Goal: Task Accomplishment & Management: Complete application form

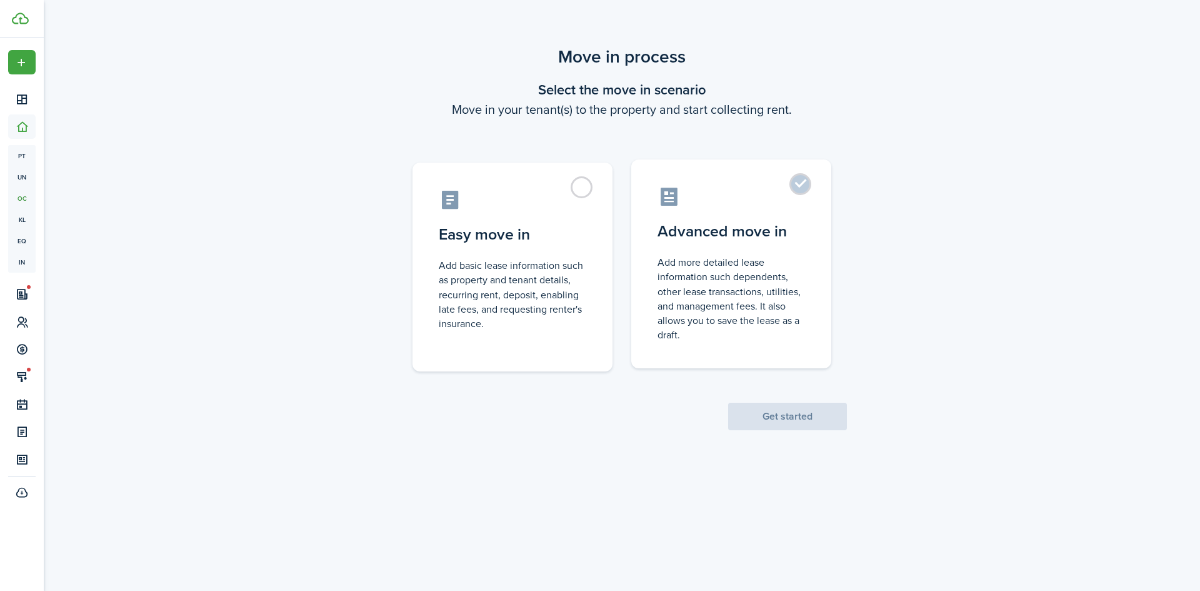
click at [806, 181] on label "Advanced move in Add more detailed lease information such dependents, other lea…" at bounding box center [731, 263] width 200 height 209
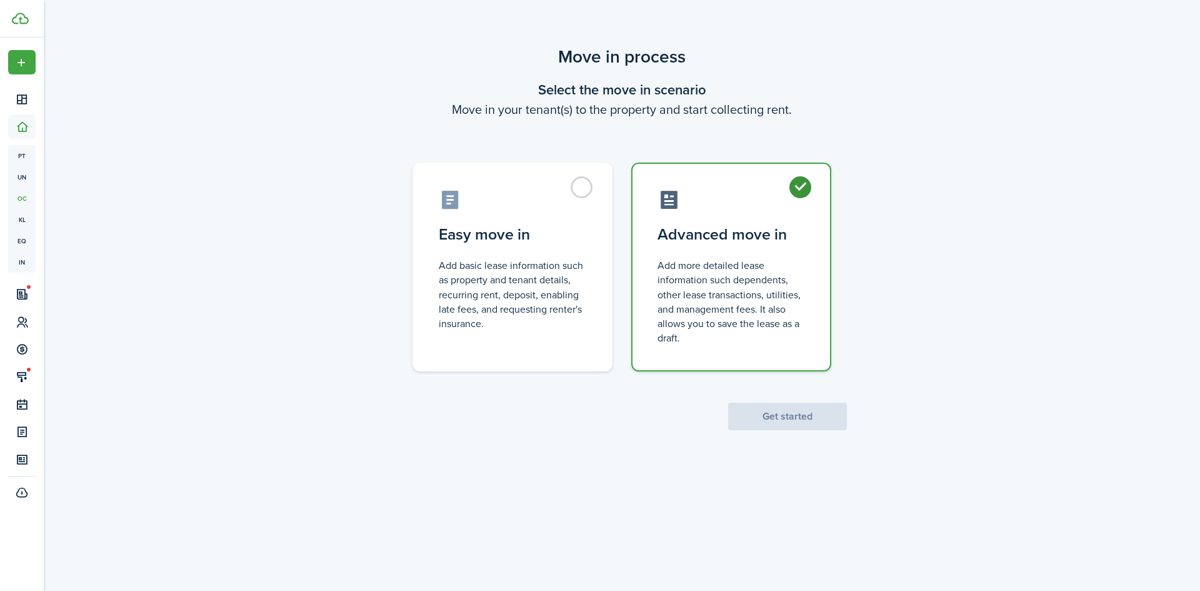
radio input "true"
click at [763, 422] on button "Get started" at bounding box center [787, 417] width 119 height 28
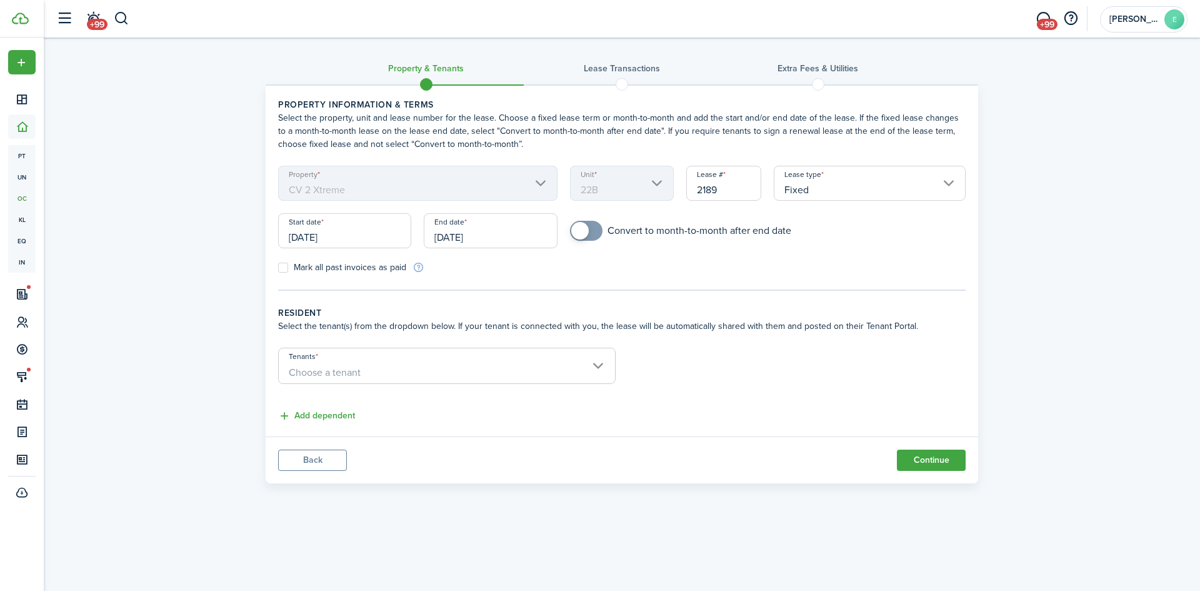
click at [599, 366] on span "Choose a tenant" at bounding box center [447, 372] width 336 height 21
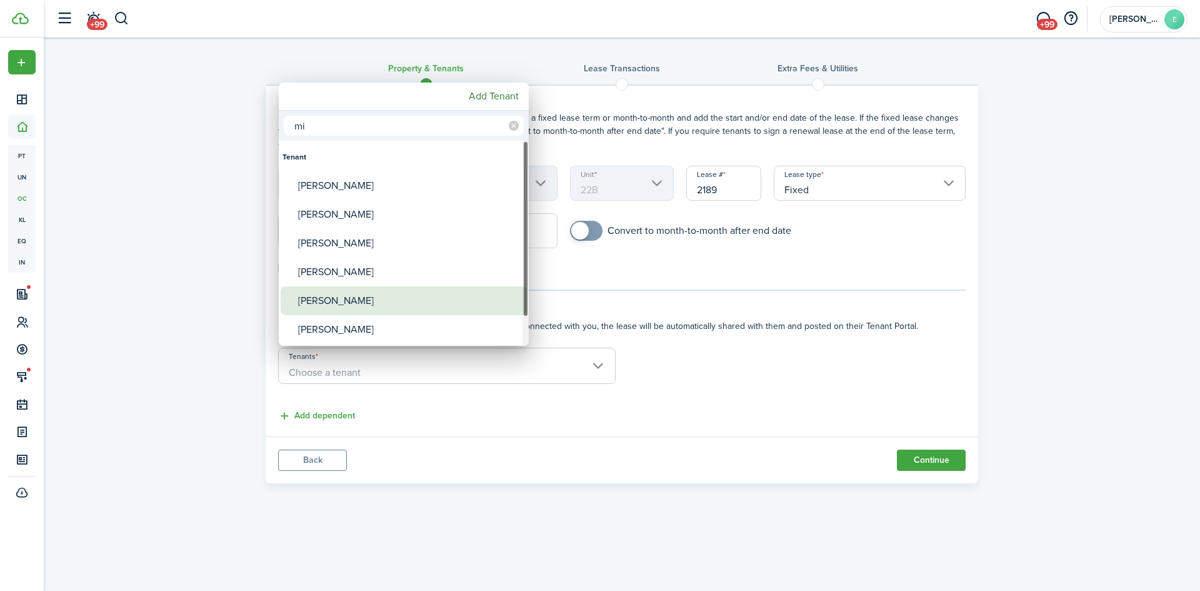
type input "m"
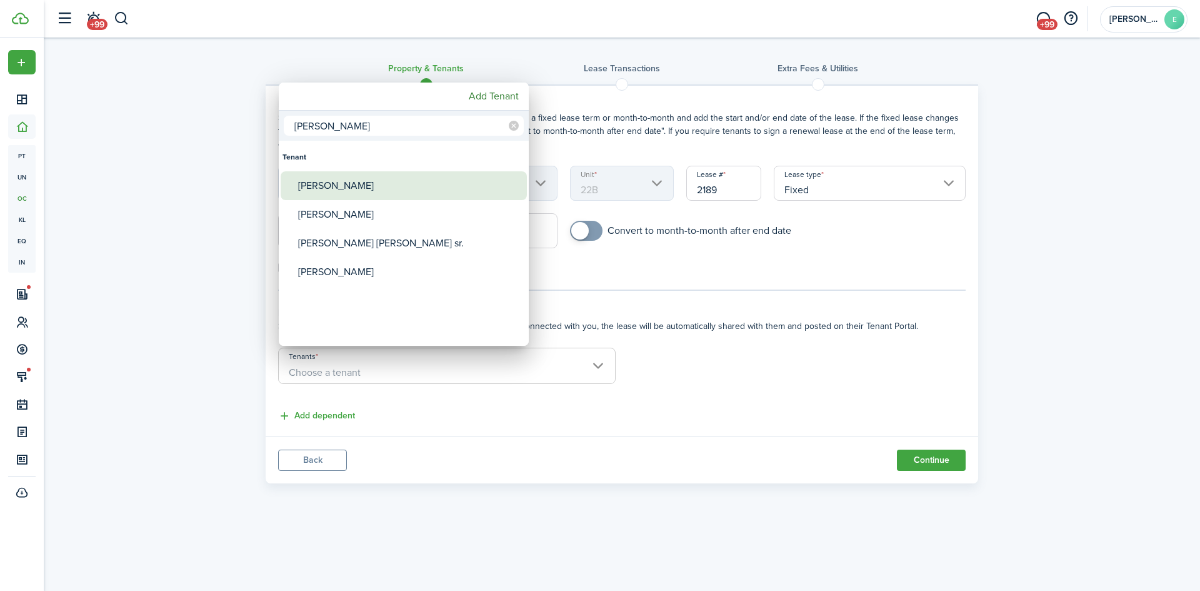
type input "[PERSON_NAME]"
click at [325, 184] on div "[PERSON_NAME]" at bounding box center [408, 185] width 221 height 29
type input "[PERSON_NAME]"
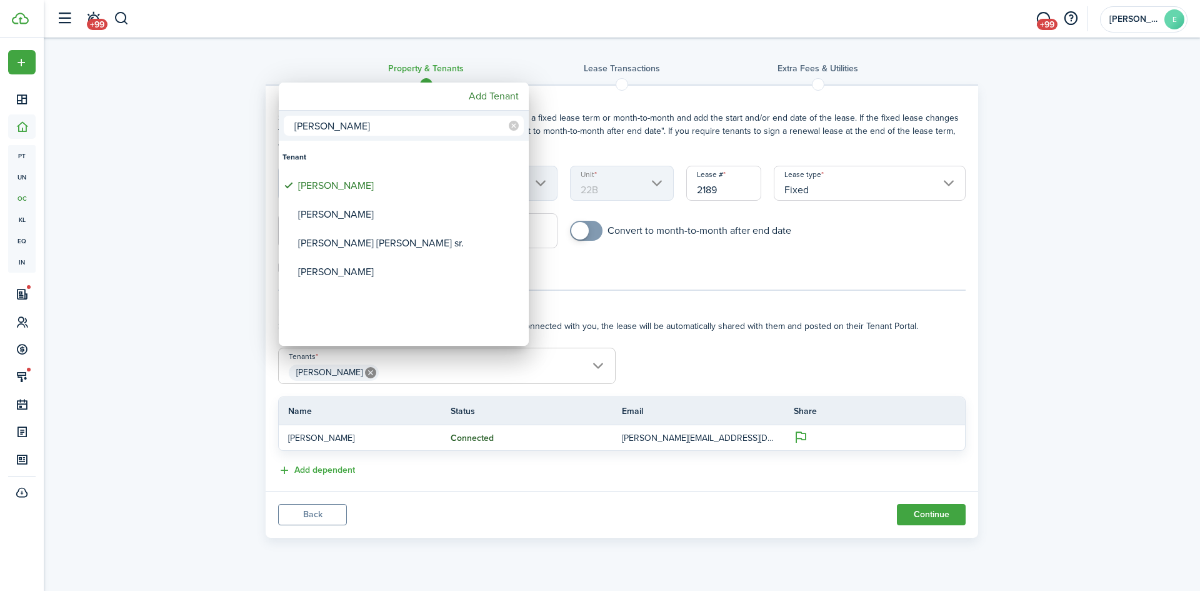
click at [932, 514] on div at bounding box center [600, 295] width 1400 height 791
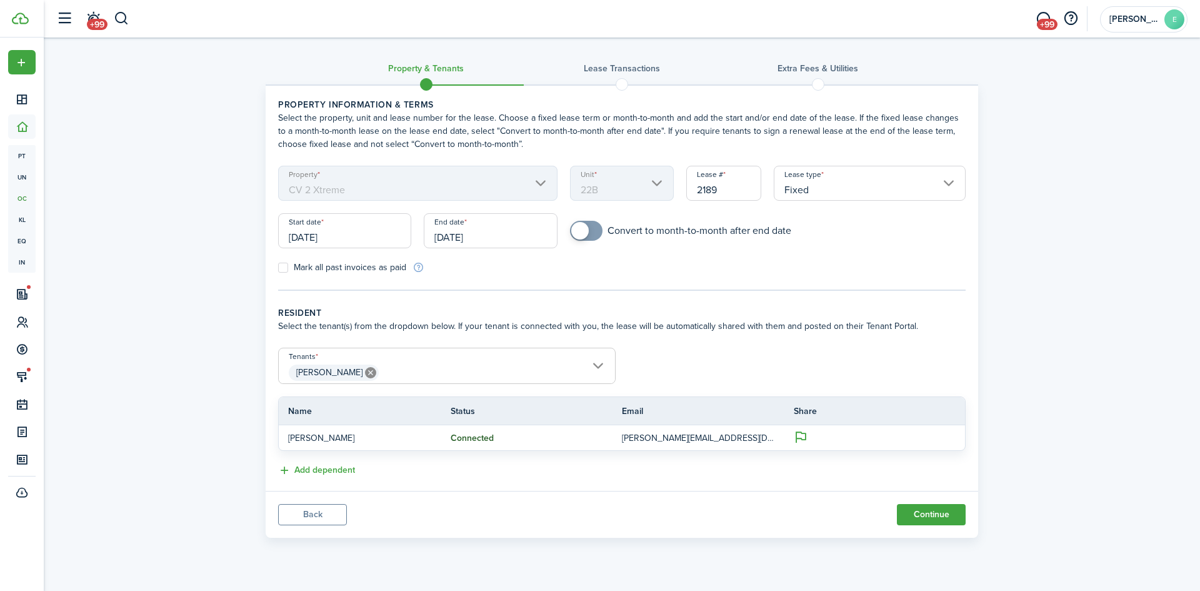
checkbox input "true"
click at [591, 228] on span at bounding box center [586, 231] width 13 height 20
click at [933, 511] on button "Continue" at bounding box center [931, 514] width 69 height 21
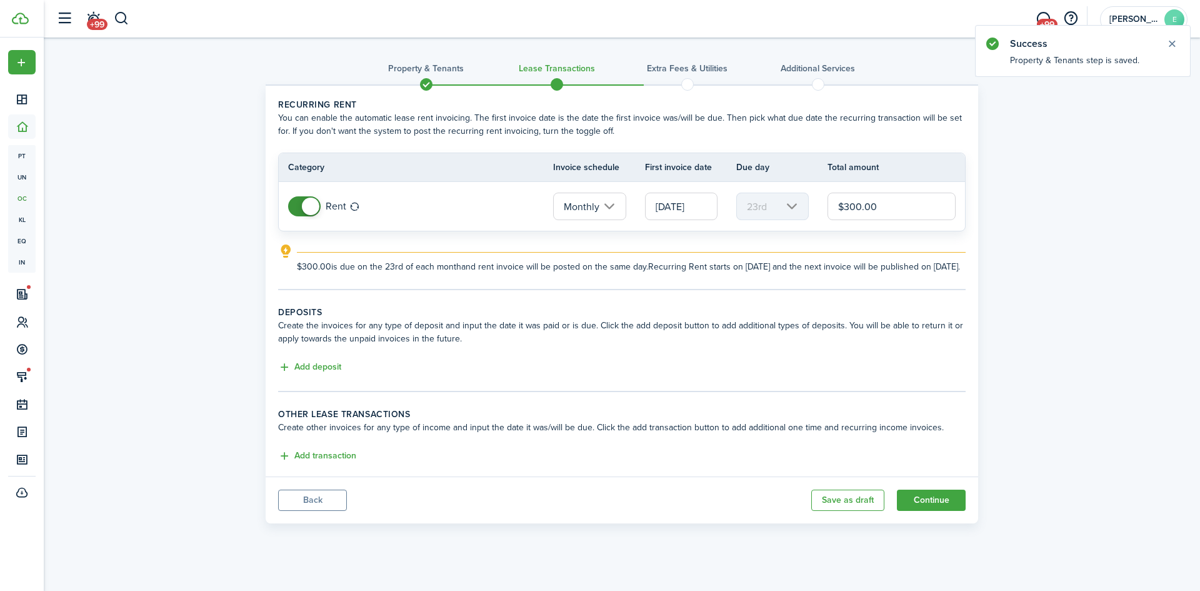
click at [673, 206] on input "[DATE]" at bounding box center [681, 207] width 73 height 28
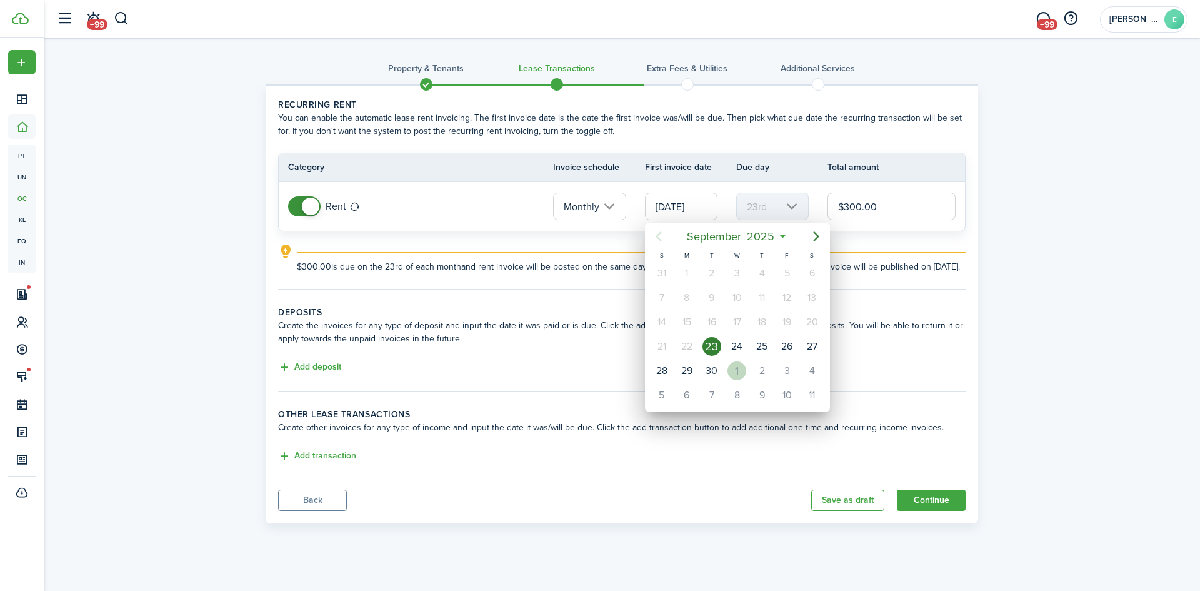
click at [736, 367] on div "1" at bounding box center [737, 370] width 19 height 19
type input "[DATE]"
type input "1st"
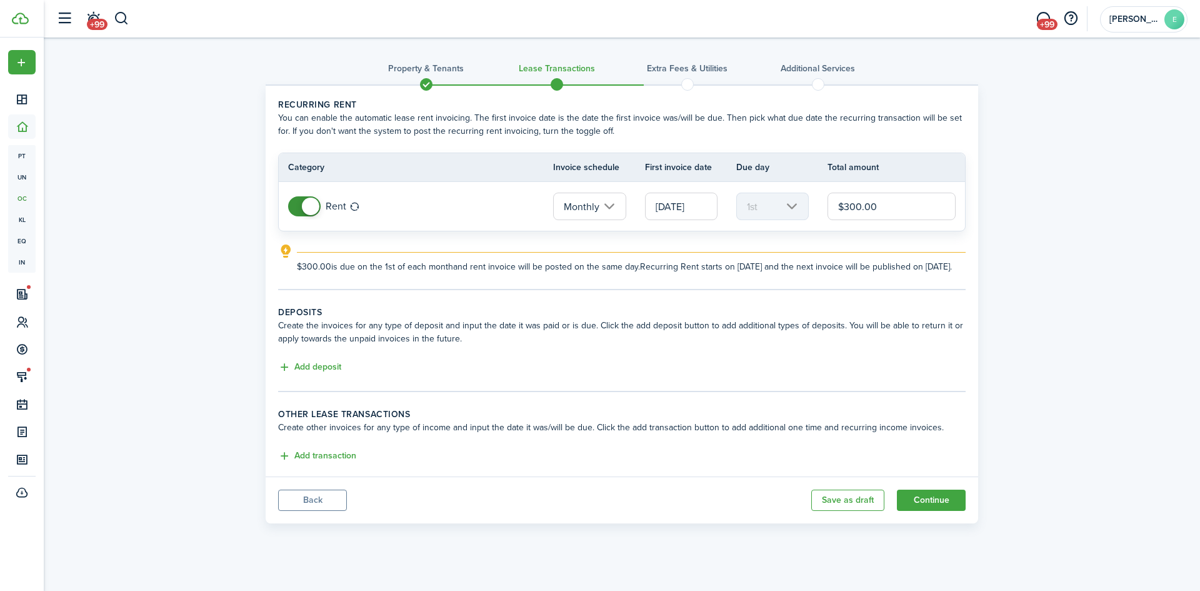
click at [885, 209] on input "$300.00" at bounding box center [892, 207] width 128 height 28
type input "$"
type input "$1,000.00"
click at [936, 511] on button "Continue" at bounding box center [931, 499] width 69 height 21
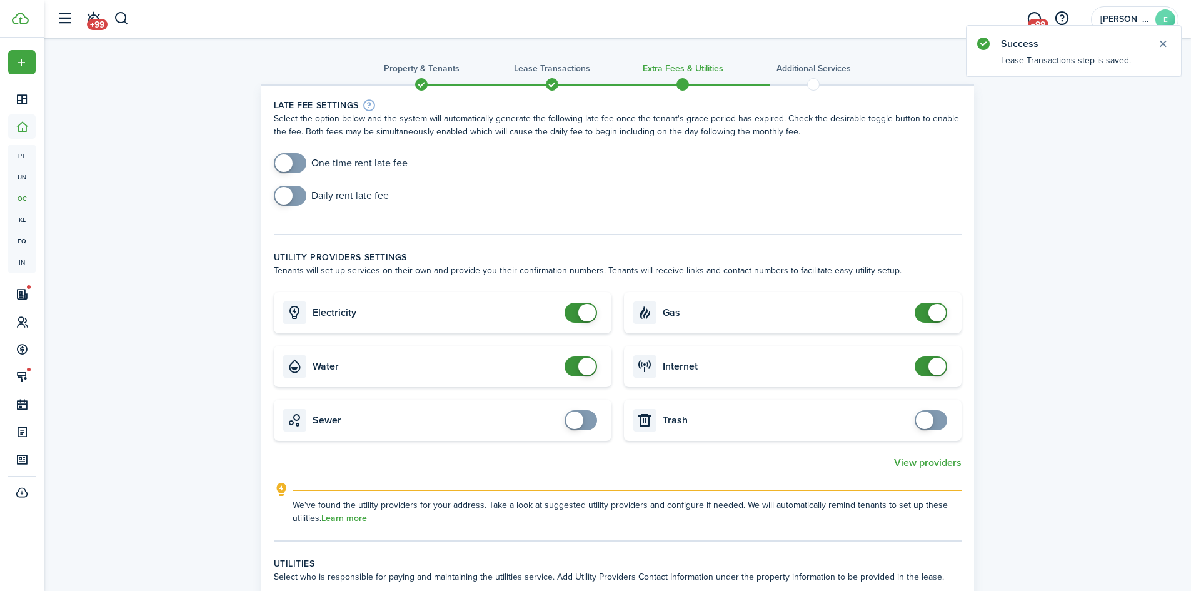
checkbox input "false"
click at [925, 308] on span at bounding box center [931, 313] width 13 height 20
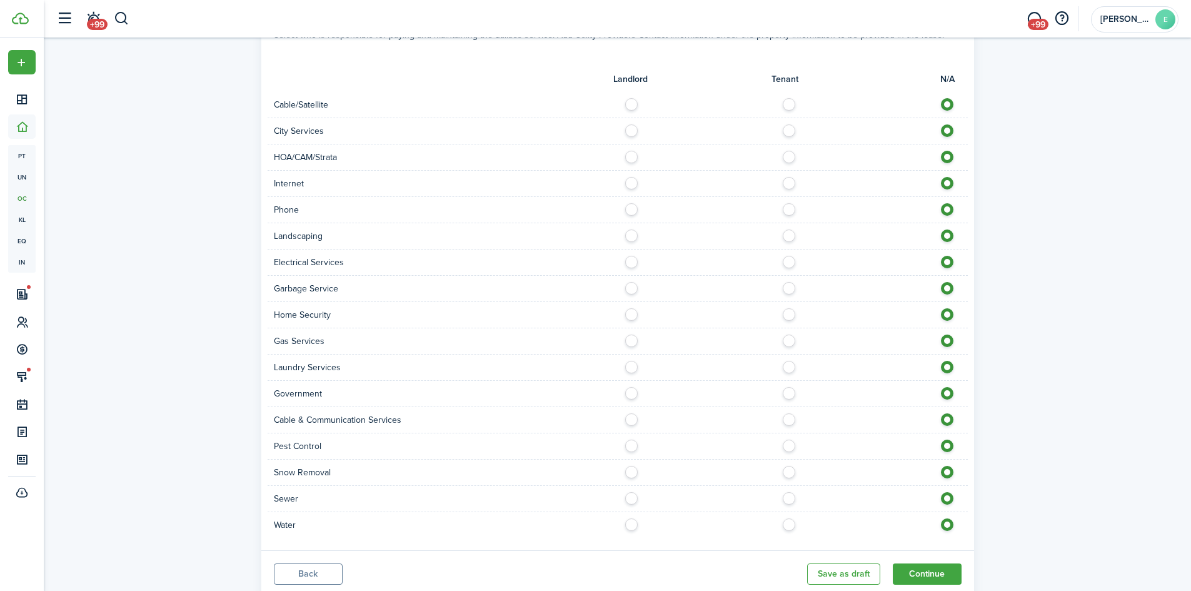
scroll to position [582, 0]
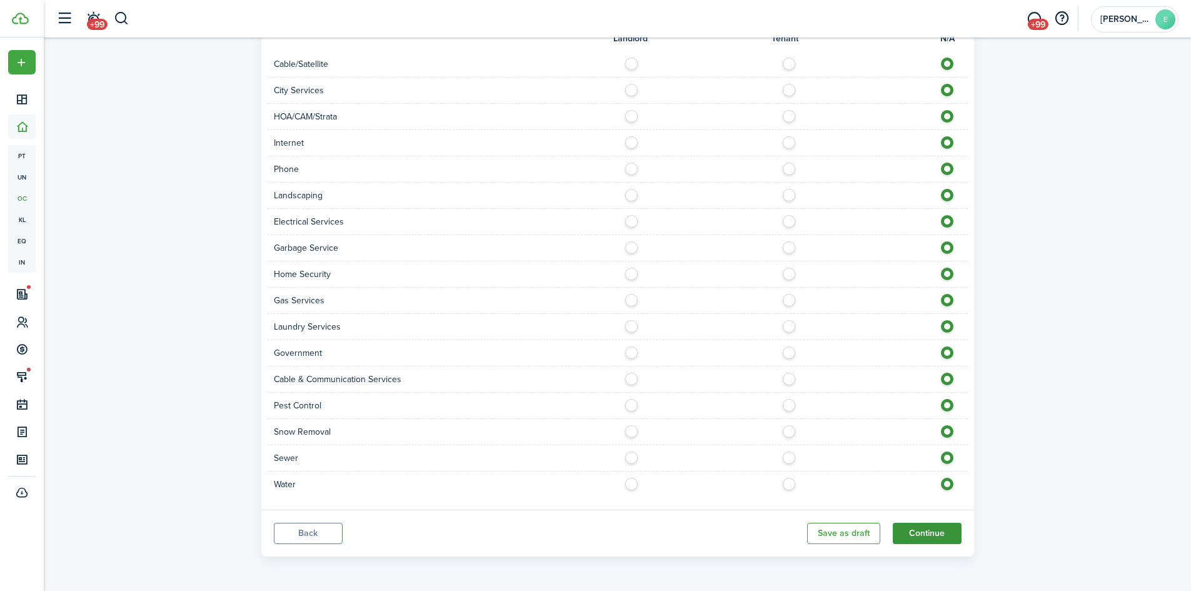
click at [928, 530] on button "Continue" at bounding box center [927, 533] width 69 height 21
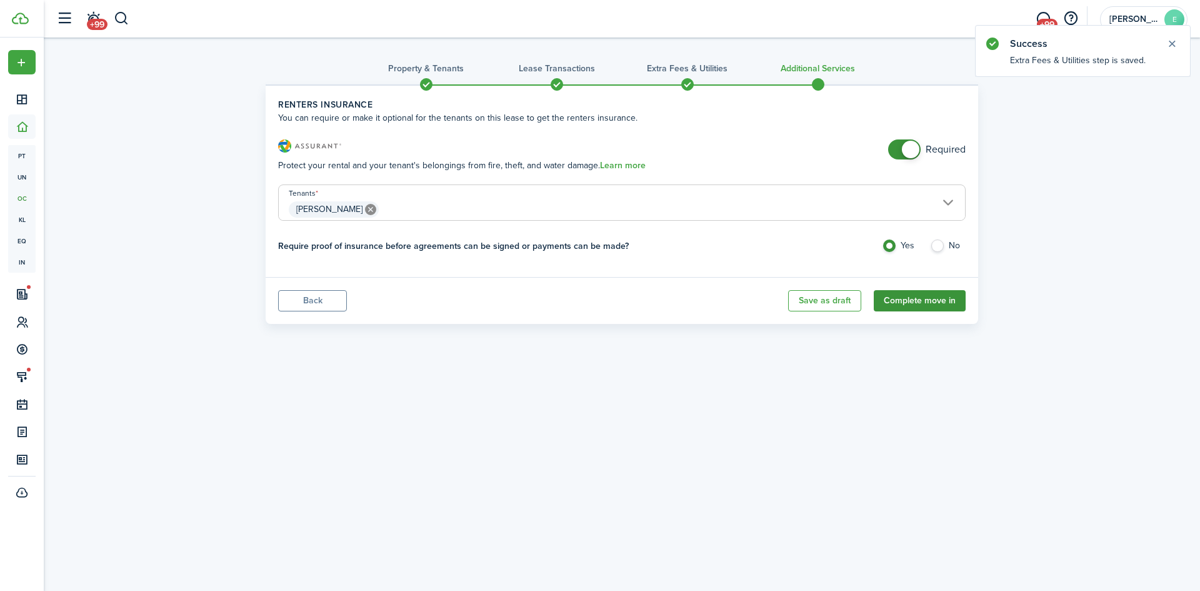
click at [919, 294] on button "Complete move in" at bounding box center [920, 300] width 92 height 21
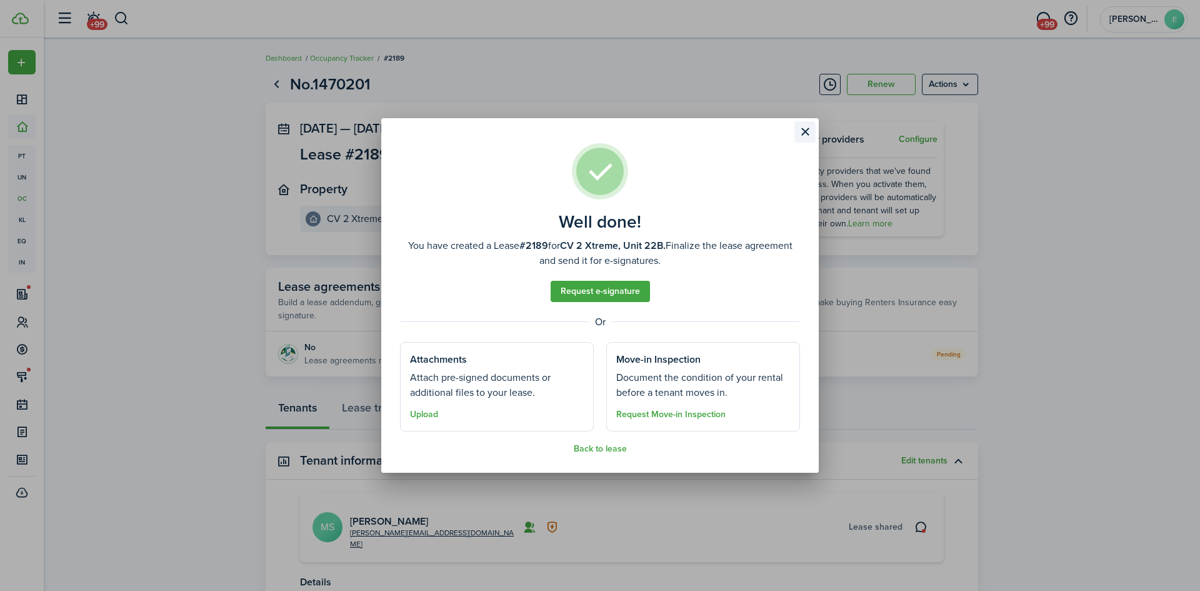
click at [801, 126] on button "Close modal" at bounding box center [805, 131] width 21 height 21
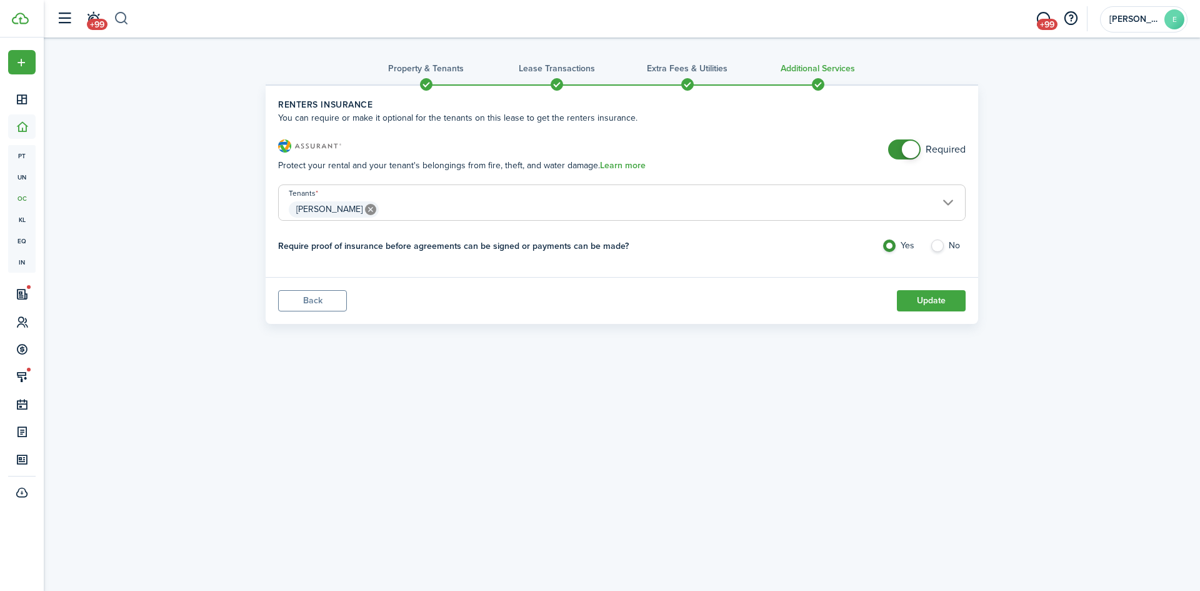
click at [123, 18] on button "button" at bounding box center [122, 18] width 16 height 21
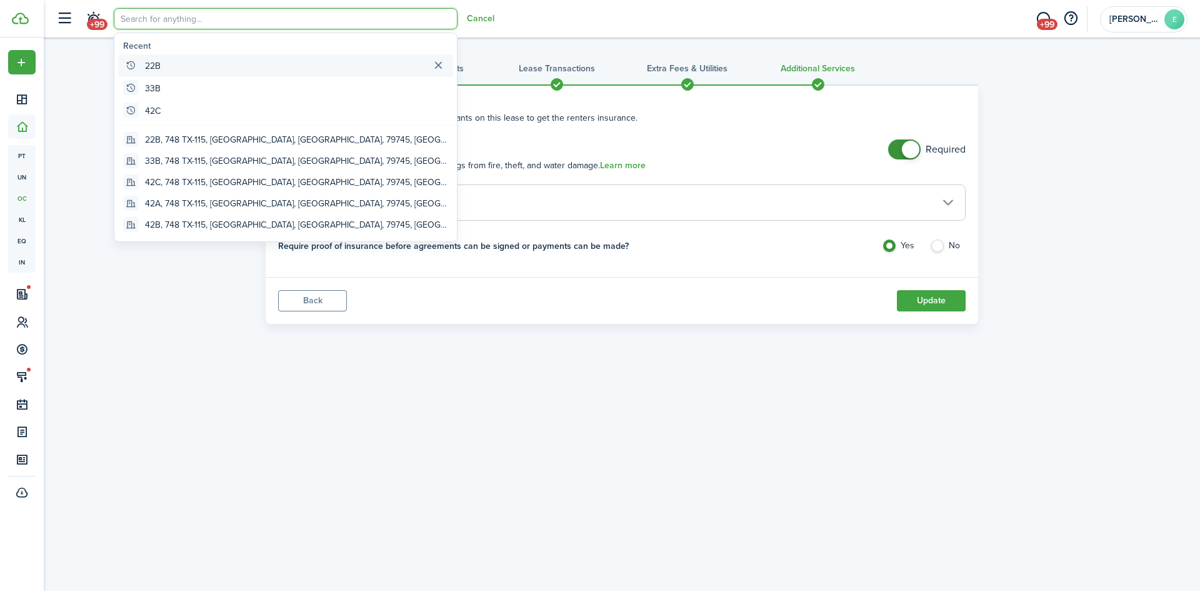
click at [157, 64] on global-search-item-title "22B" at bounding box center [153, 65] width 16 height 13
type input "22B"
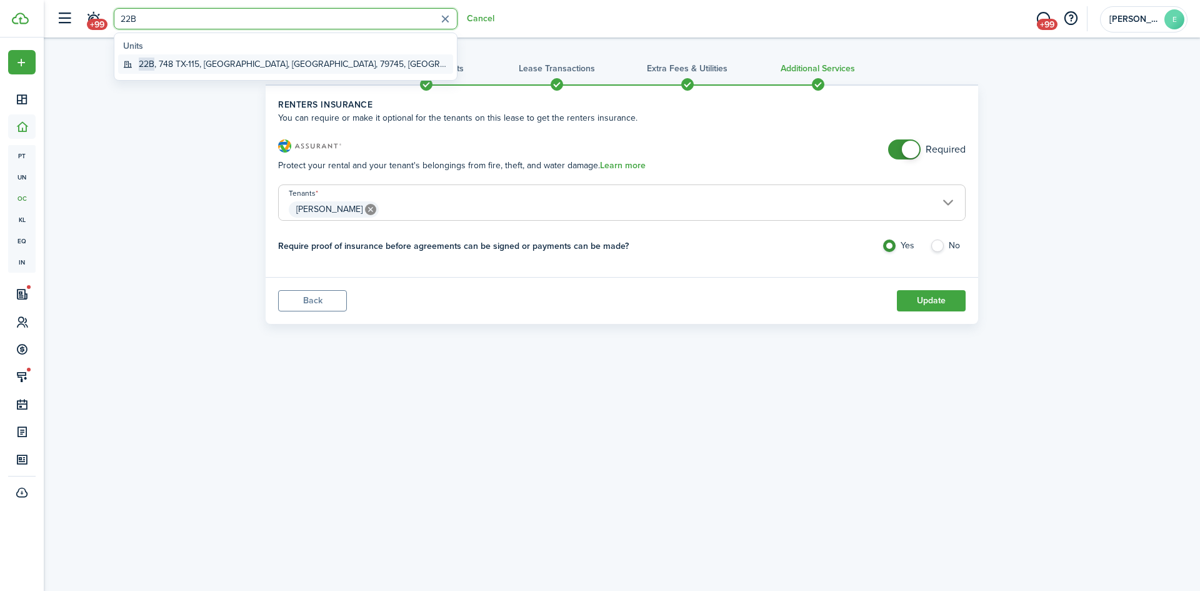
click at [174, 61] on global-search-item-title "22B , 748 TX-115, [GEOGRAPHIC_DATA], [GEOGRAPHIC_DATA], 79745, [GEOGRAPHIC_DATA]" at bounding box center [293, 64] width 309 height 13
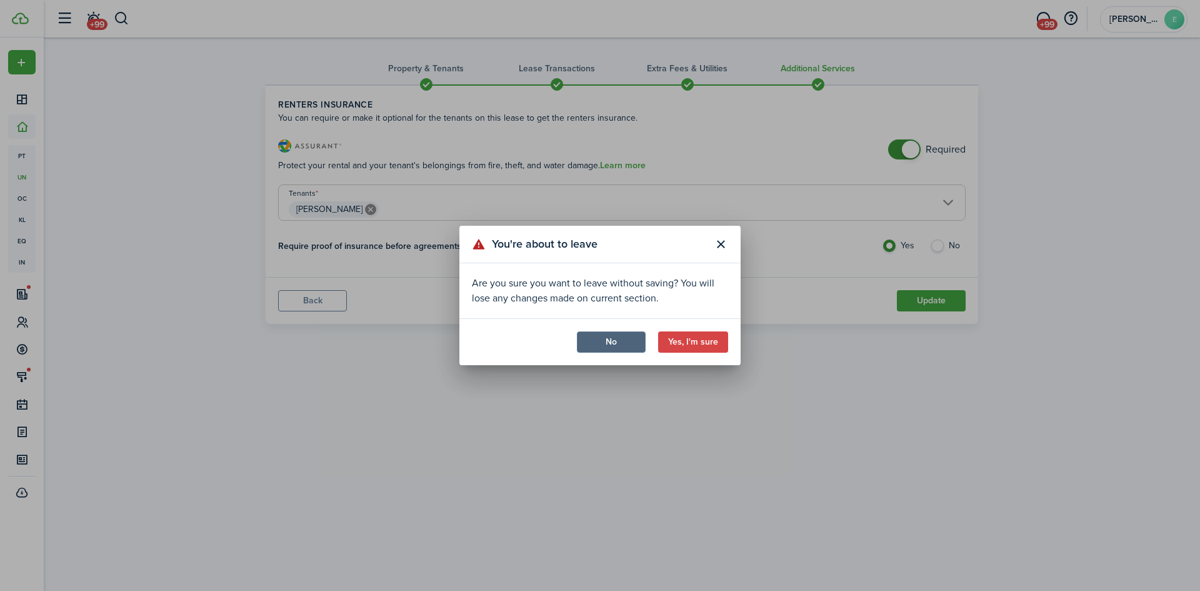
click at [607, 344] on button "No" at bounding box center [611, 341] width 69 height 21
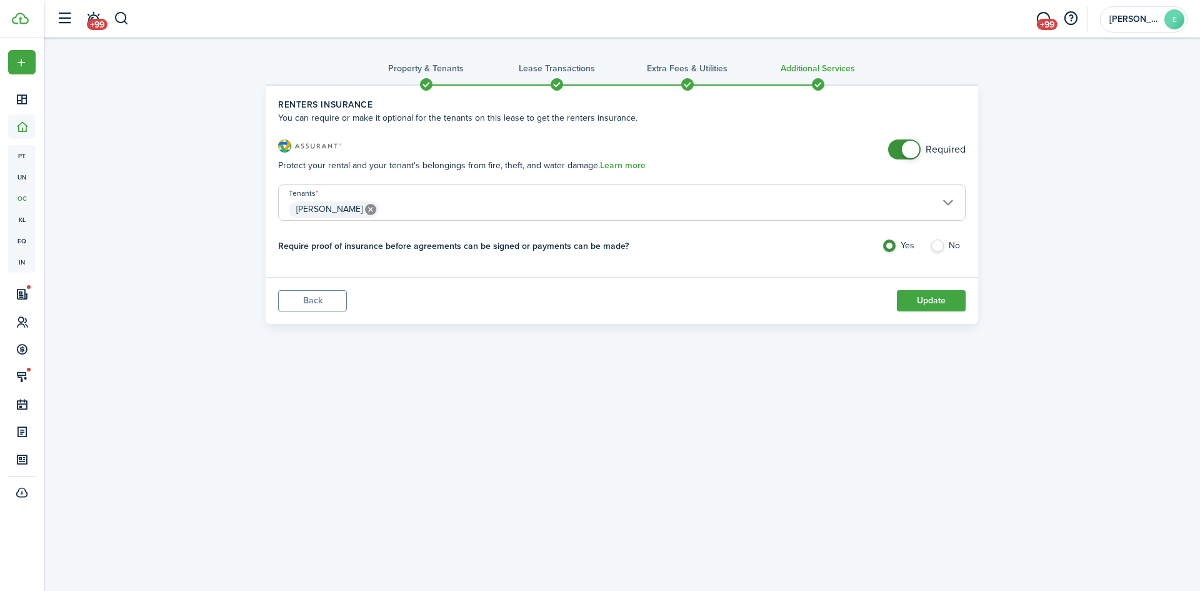
checkbox input "false"
click at [898, 151] on span at bounding box center [904, 149] width 13 height 20
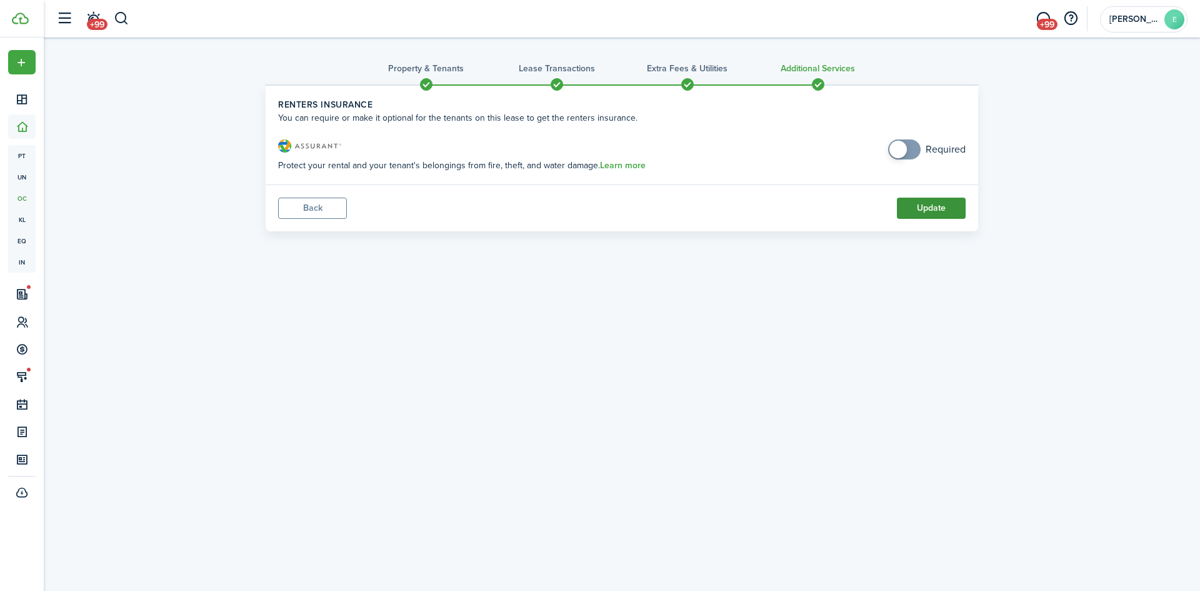
click at [929, 204] on button "Update" at bounding box center [931, 208] width 69 height 21
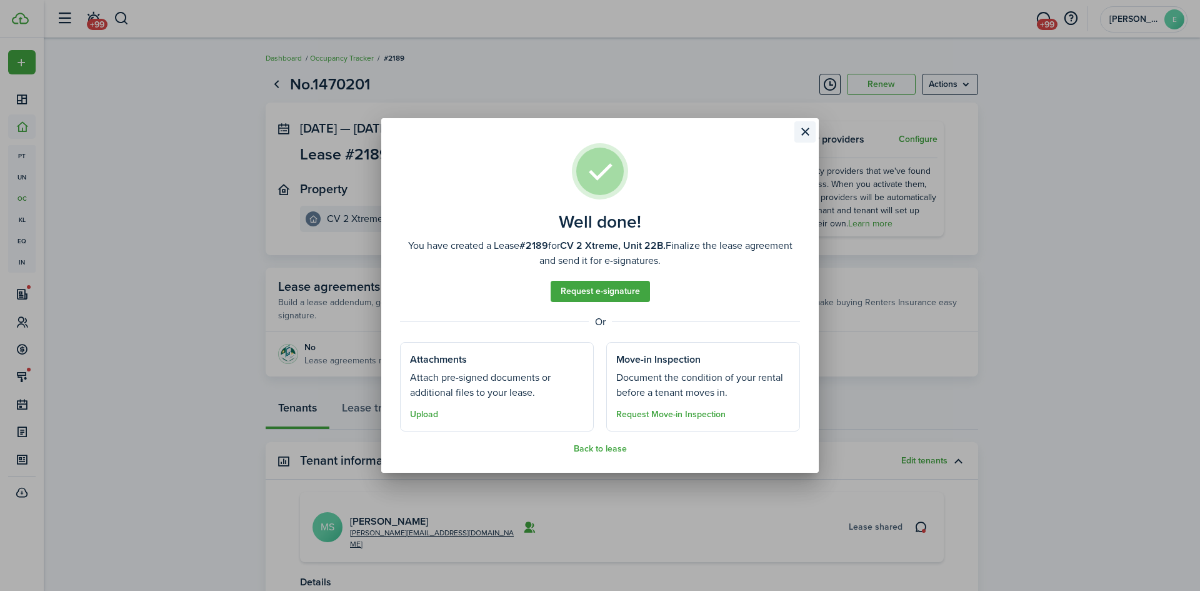
click at [804, 129] on button "Close modal" at bounding box center [805, 131] width 21 height 21
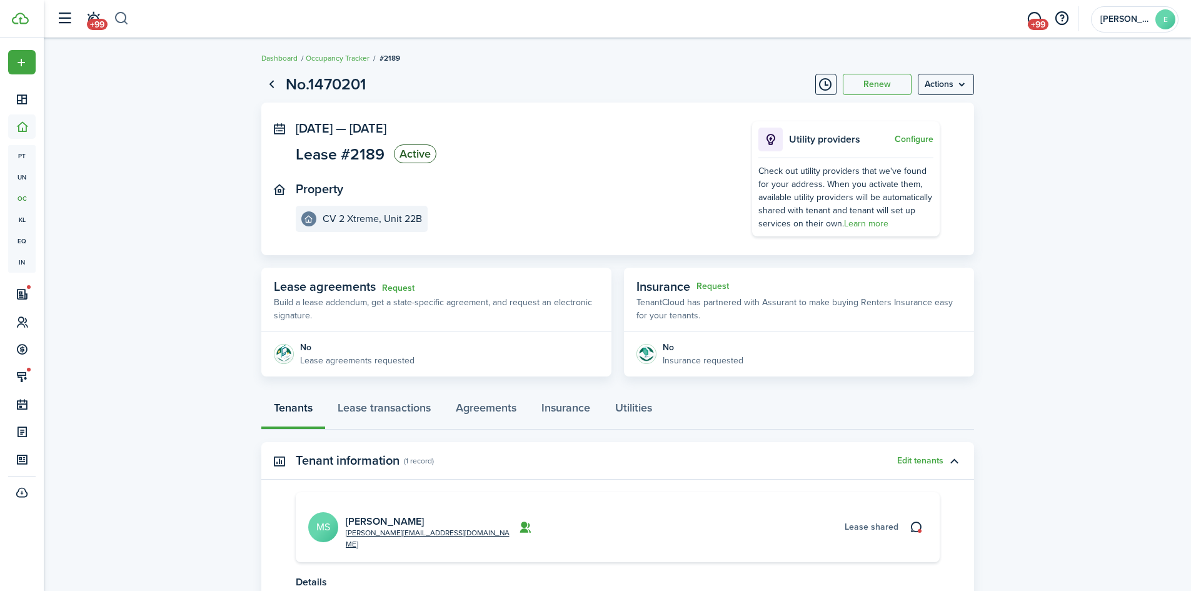
click at [118, 16] on button "button" at bounding box center [122, 18] width 16 height 21
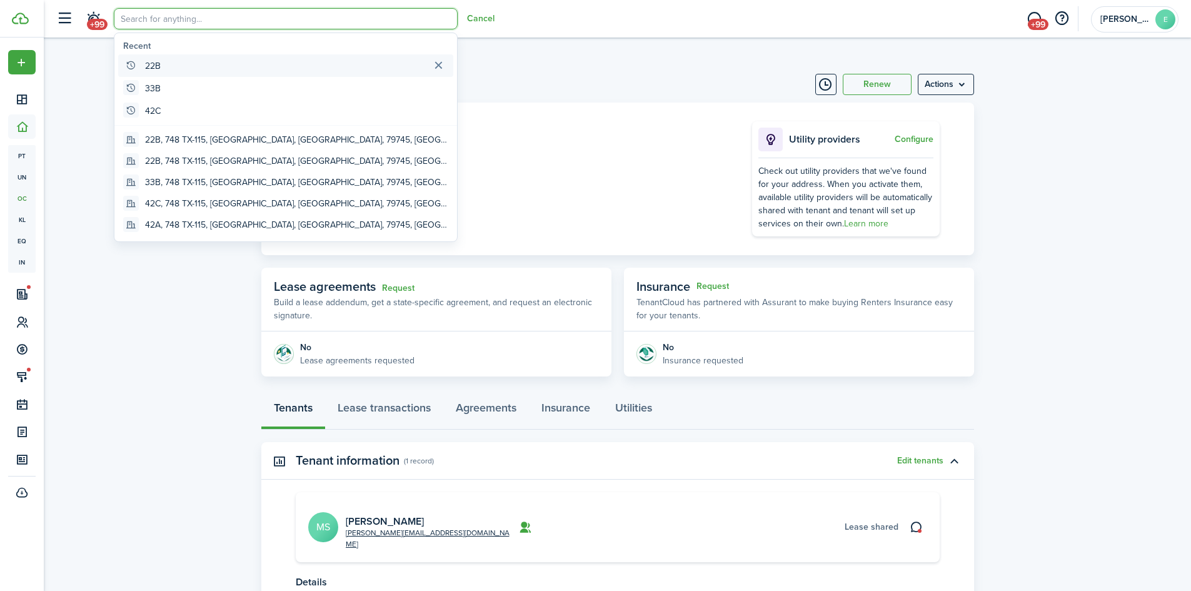
click at [159, 66] on global-search-item-title "22B" at bounding box center [153, 65] width 16 height 13
type input "22B"
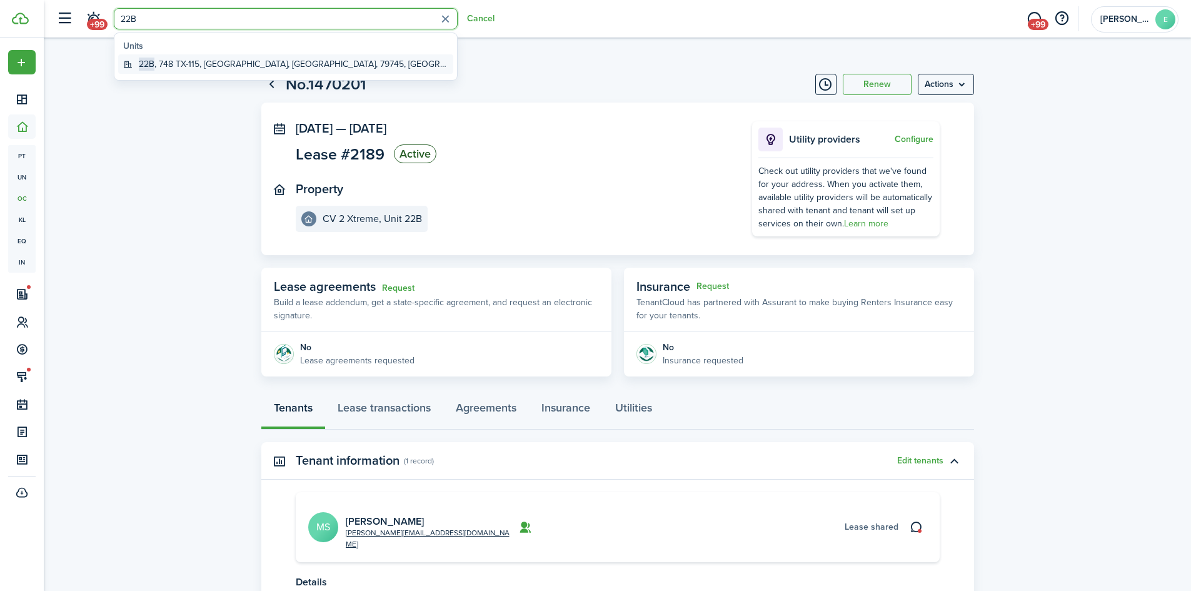
click at [158, 65] on global-search-item-title "22B , 748 TX-115, [GEOGRAPHIC_DATA], [GEOGRAPHIC_DATA], 79745, [GEOGRAPHIC_DATA]" at bounding box center [293, 64] width 309 height 13
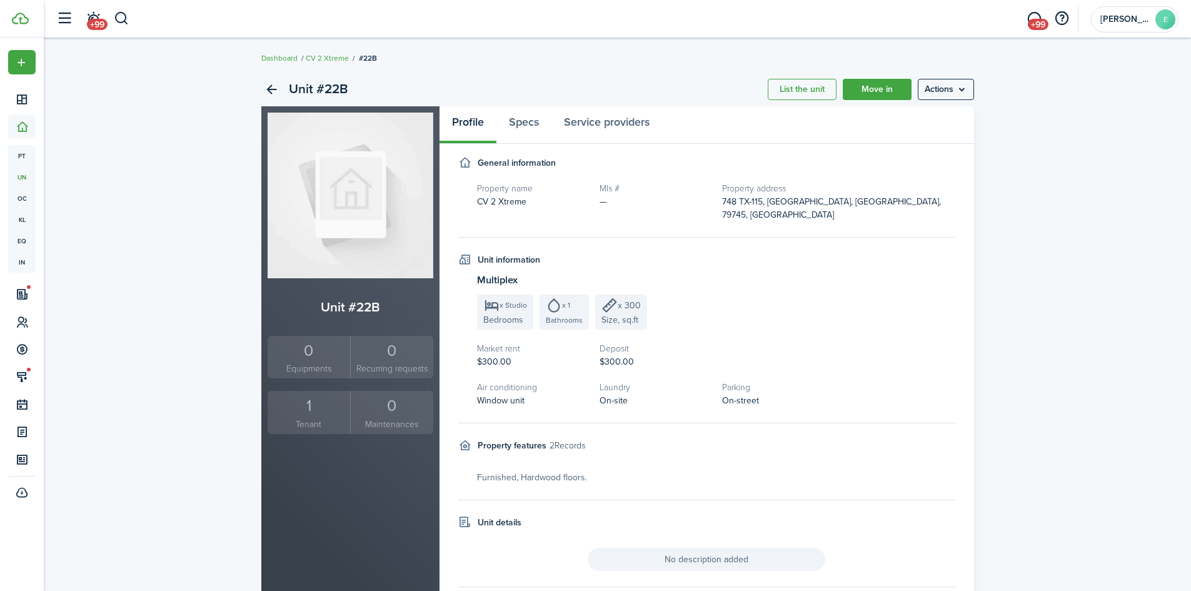
click at [303, 404] on div "1" at bounding box center [309, 406] width 77 height 24
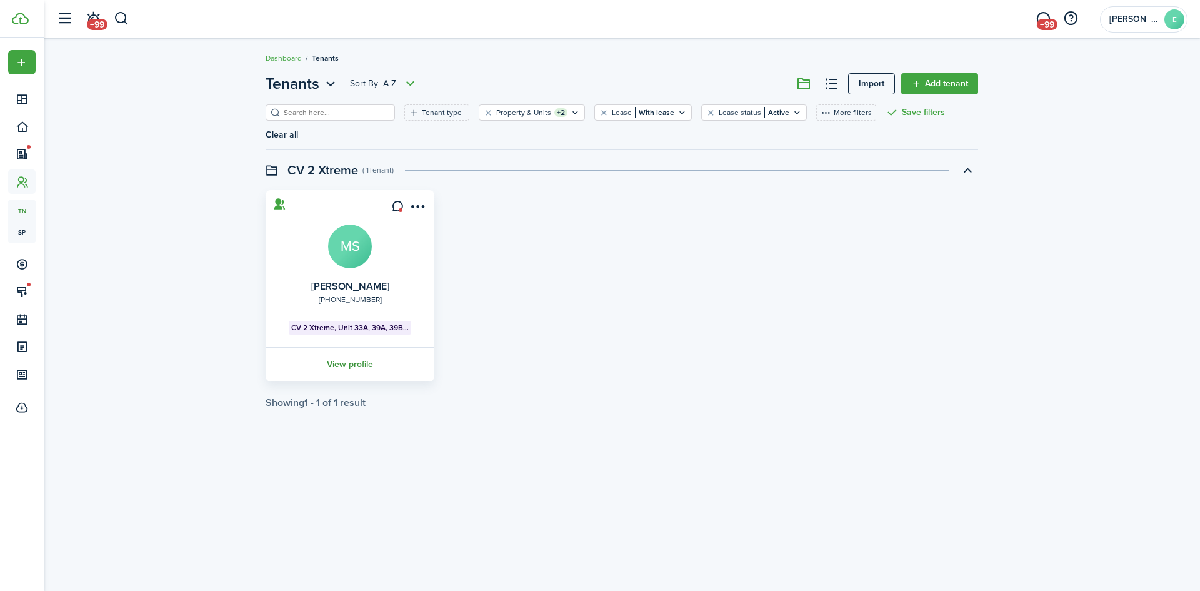
click at [357, 347] on link "View profile" at bounding box center [350, 364] width 173 height 34
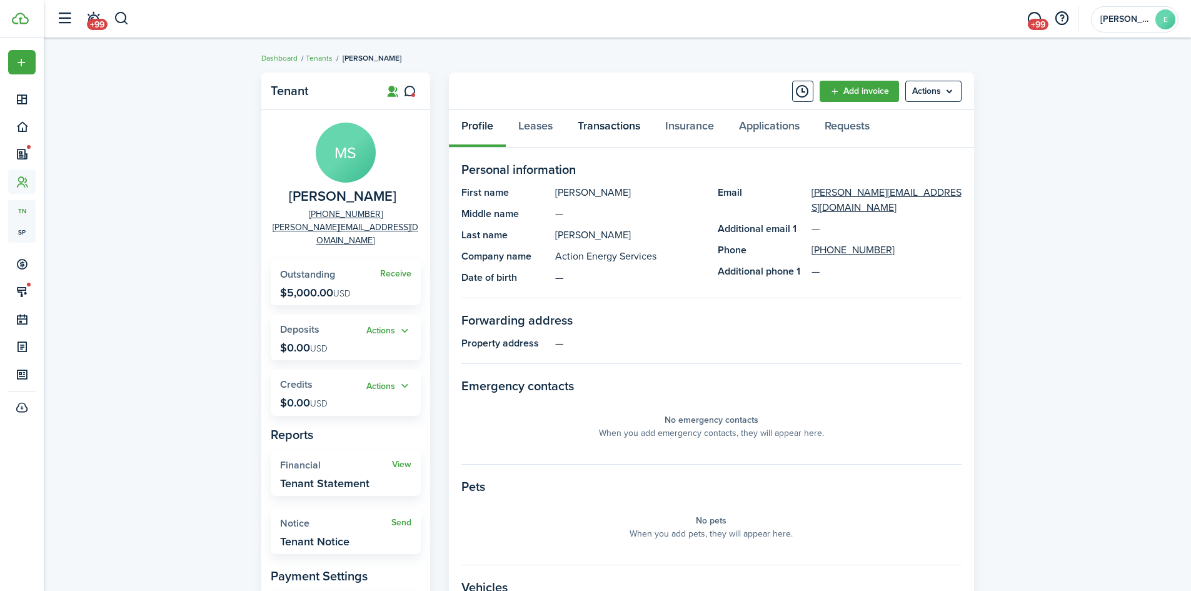
click at [610, 126] on link "Transactions" at bounding box center [609, 129] width 88 height 38
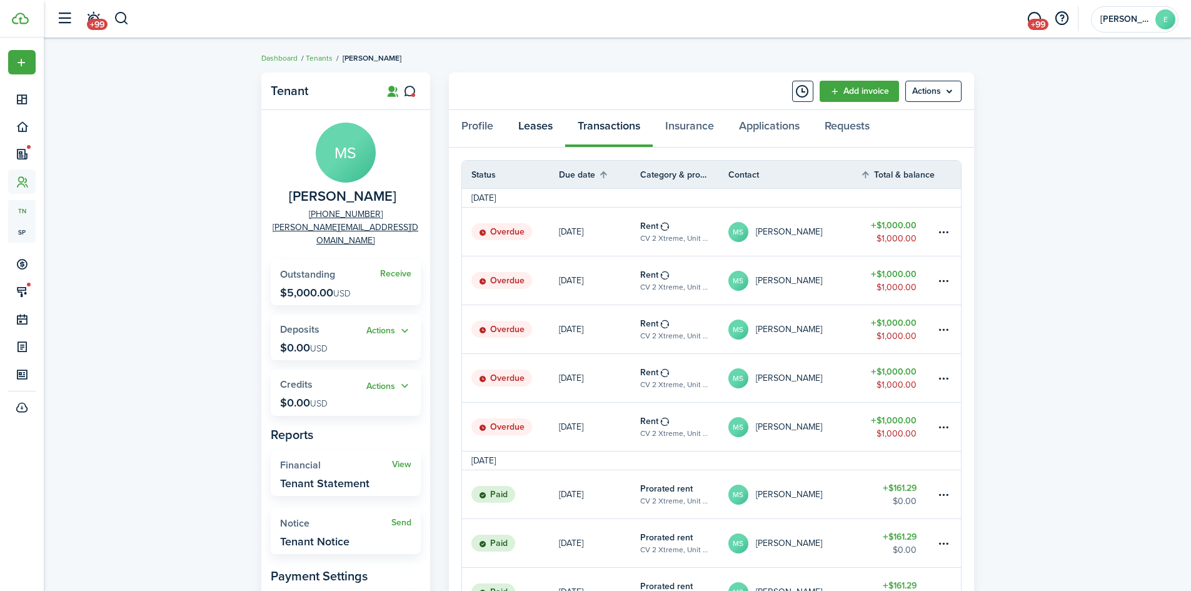
click at [541, 128] on link "Leases" at bounding box center [535, 129] width 59 height 38
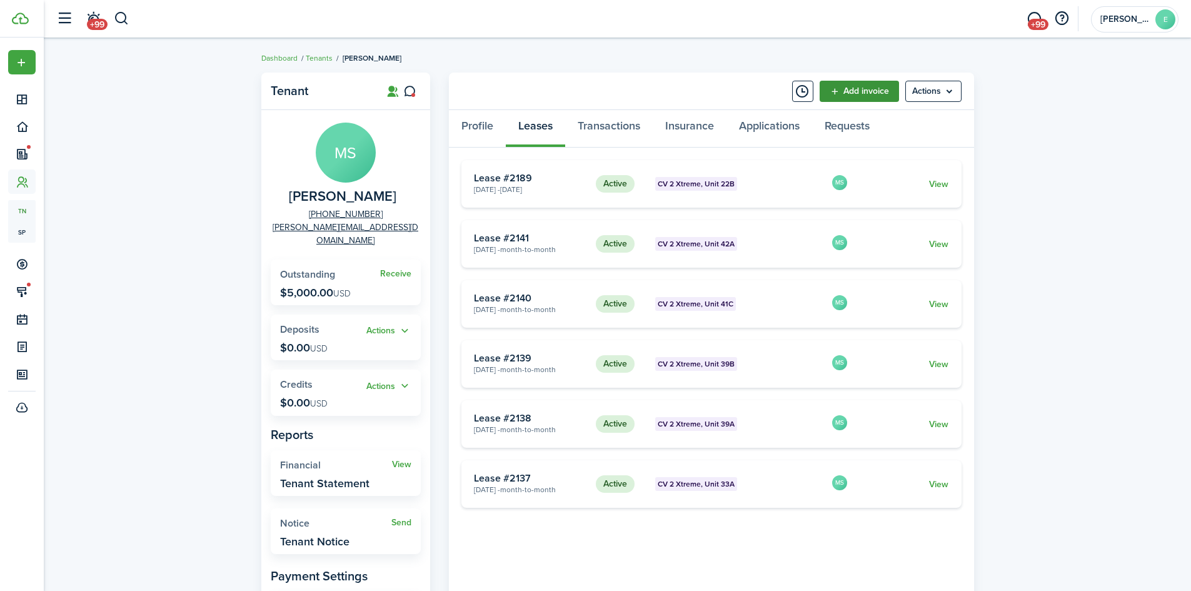
click at [858, 90] on link "Add invoice" at bounding box center [859, 91] width 79 height 21
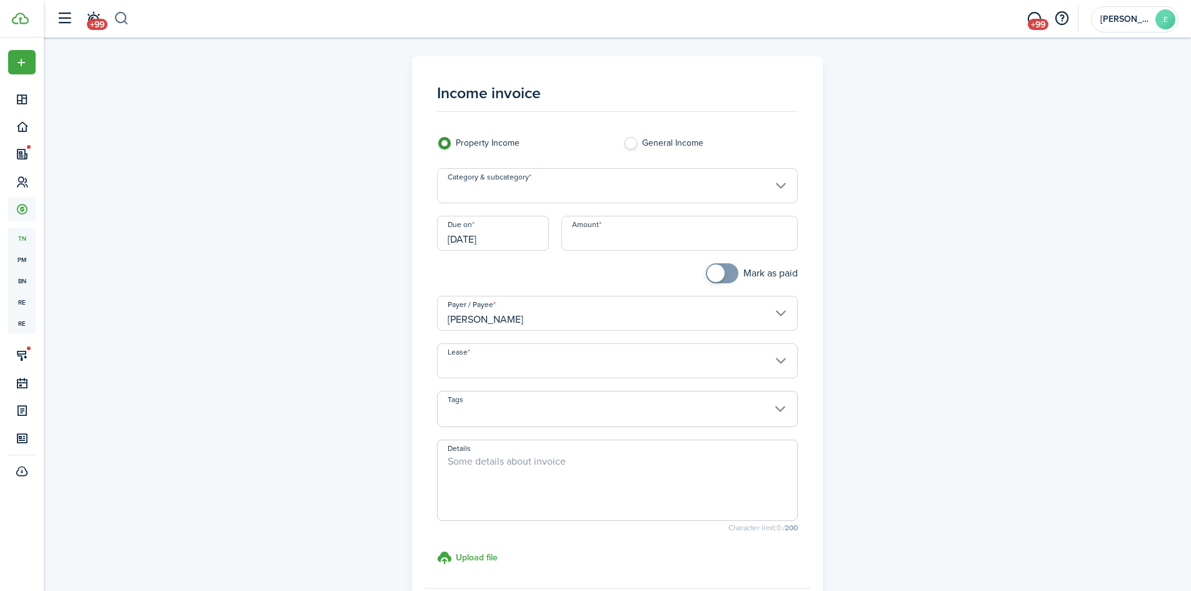
click at [119, 21] on button "button" at bounding box center [122, 18] width 16 height 21
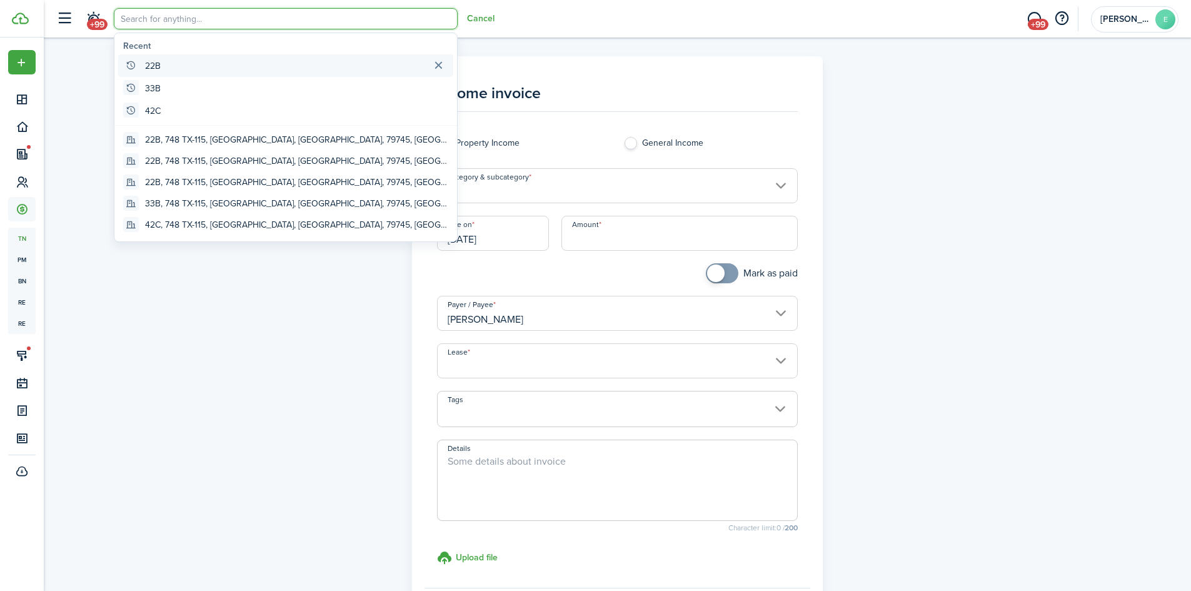
click at [151, 68] on global-search-item-title "22B" at bounding box center [153, 65] width 16 height 13
type input "22B"
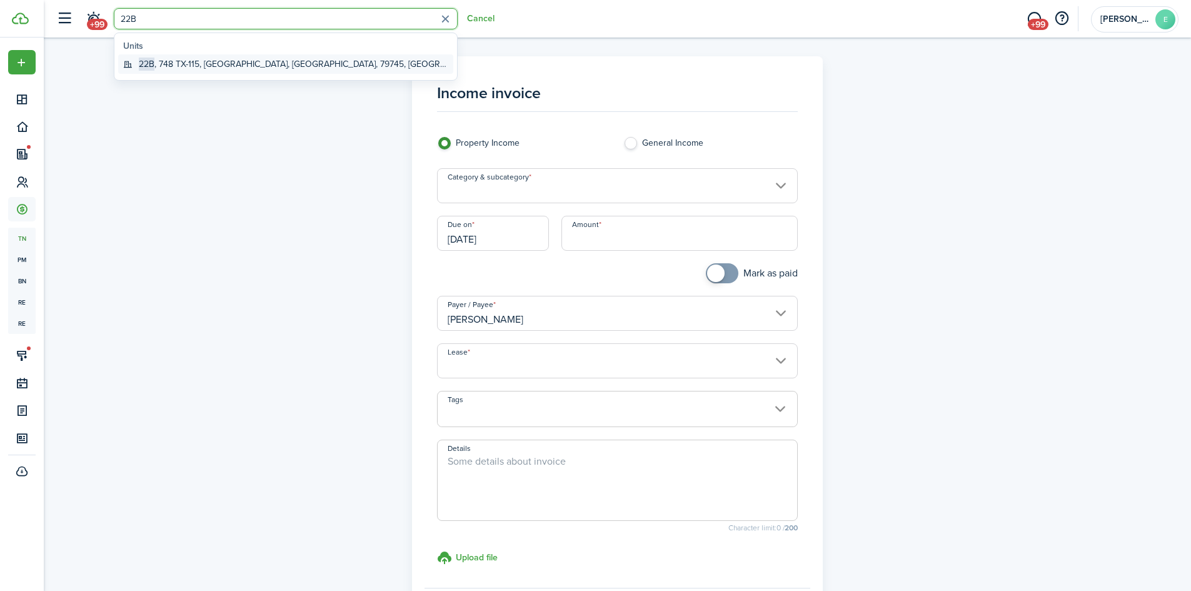
click at [151, 68] on span "22B" at bounding box center [147, 64] width 16 height 13
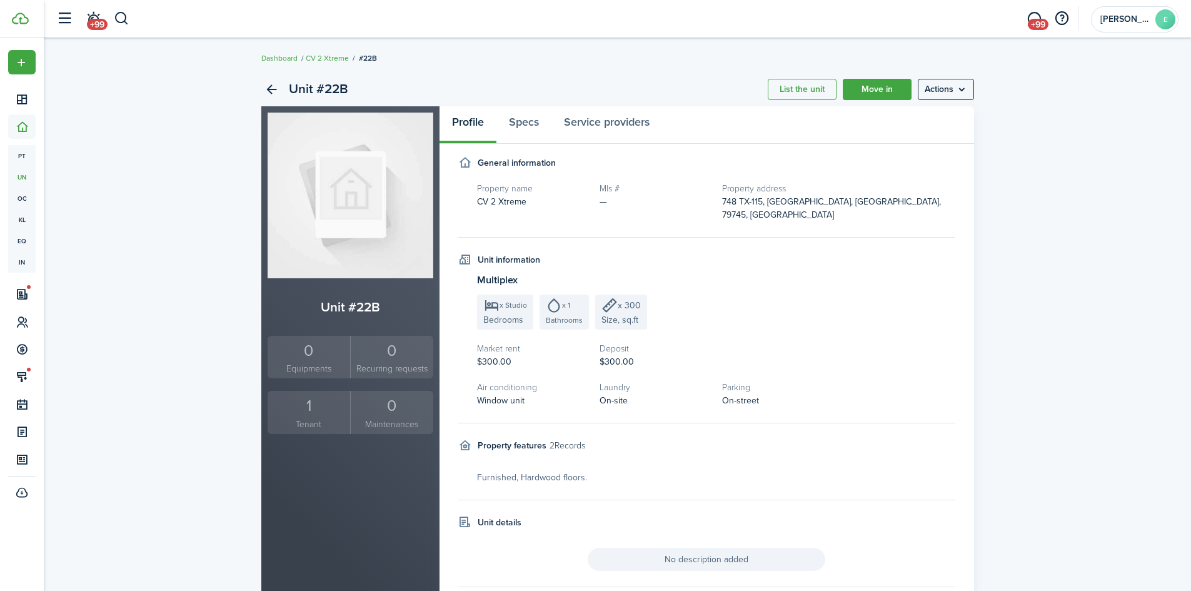
click at [319, 416] on div "1" at bounding box center [309, 406] width 77 height 24
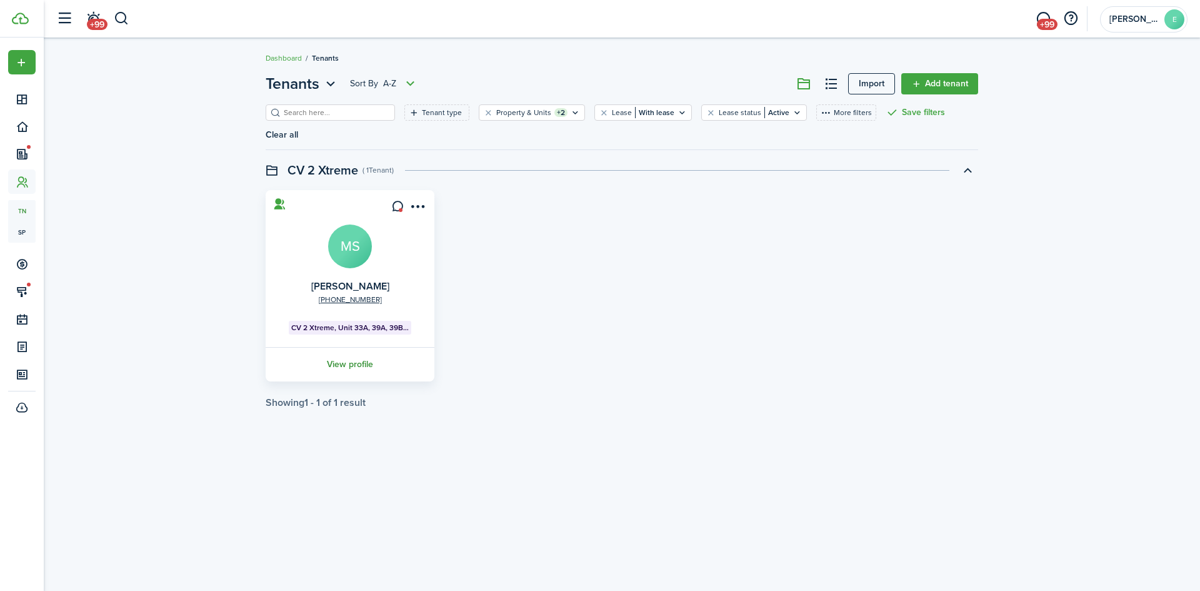
click at [353, 347] on link "View profile" at bounding box center [350, 364] width 173 height 34
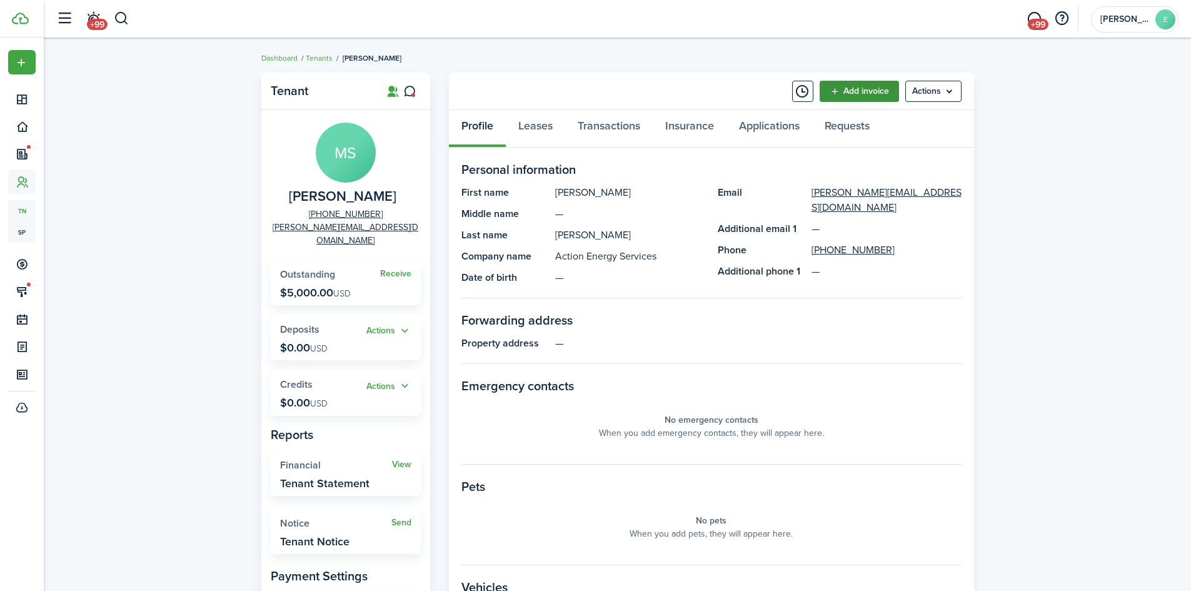
click at [841, 91] on link "Add invoice" at bounding box center [859, 91] width 79 height 21
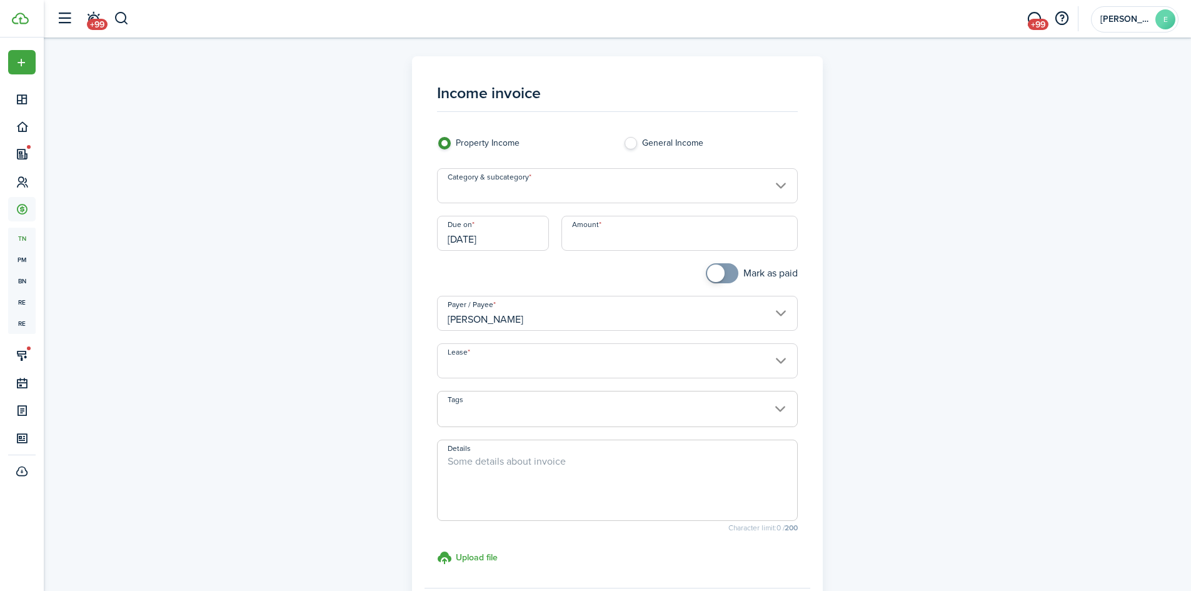
click at [779, 184] on input "Category & subcategory" at bounding box center [617, 185] width 361 height 35
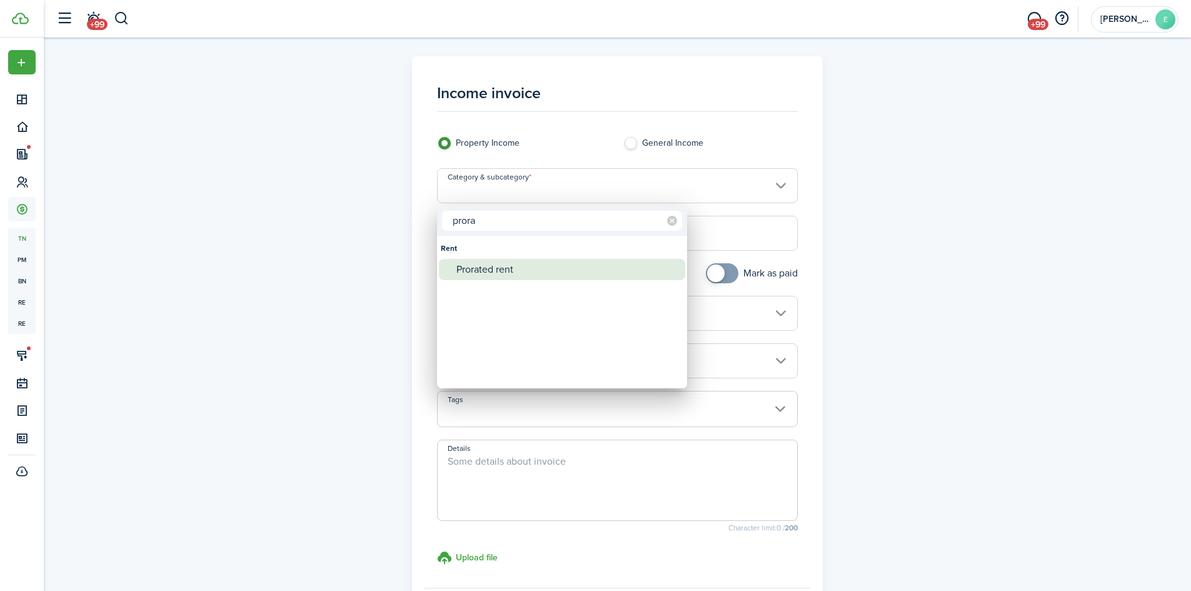
type input "prora"
click at [486, 269] on div "Prorated rent" at bounding box center [566, 269] width 221 height 21
type input "Rent / Prorated rent"
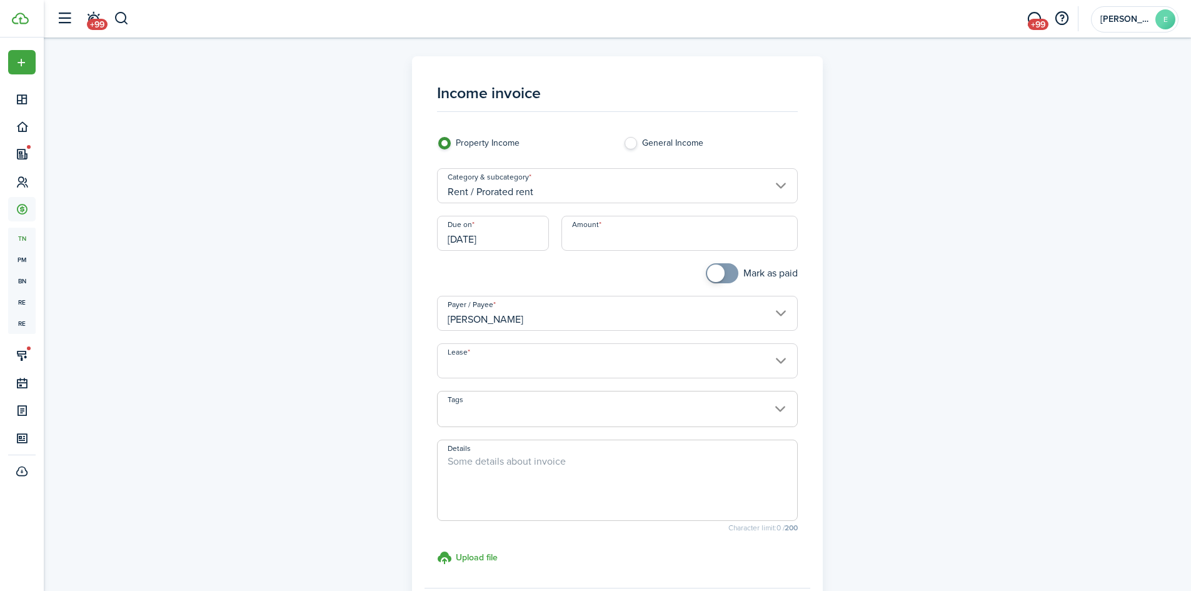
click at [601, 243] on input "Amount" at bounding box center [679, 233] width 236 height 35
click at [782, 356] on input "Lease" at bounding box center [617, 360] width 361 height 35
type input "$300.00"
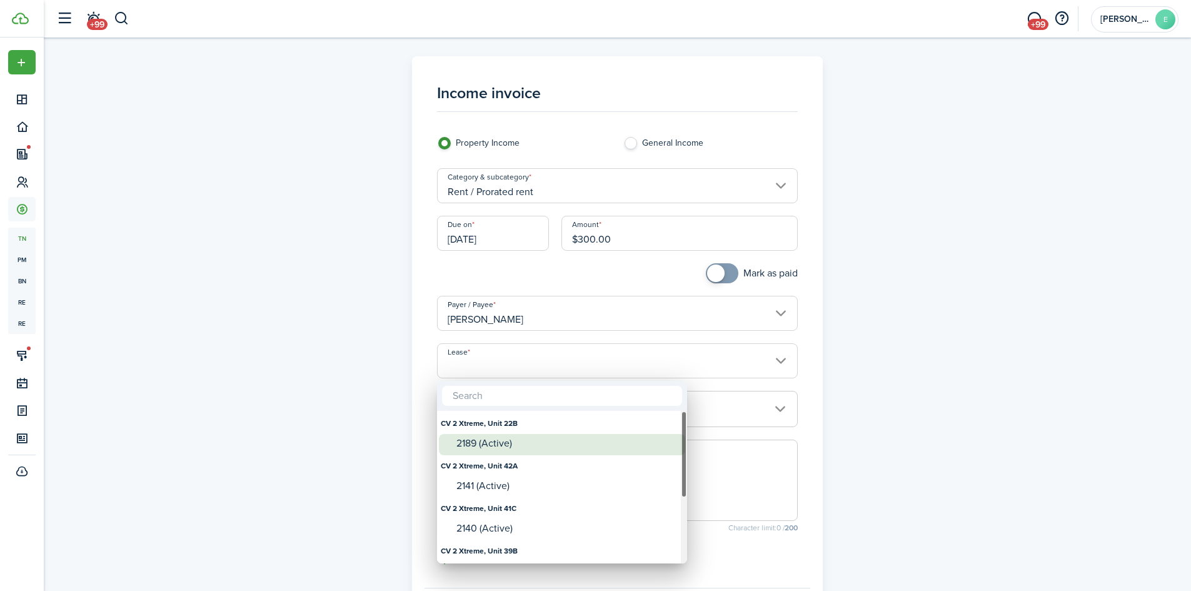
click at [471, 443] on div "2189 (Active)" at bounding box center [566, 443] width 221 height 11
type input "CV 2 Xtreme, Unit 22B. Lease #2189 (Active)"
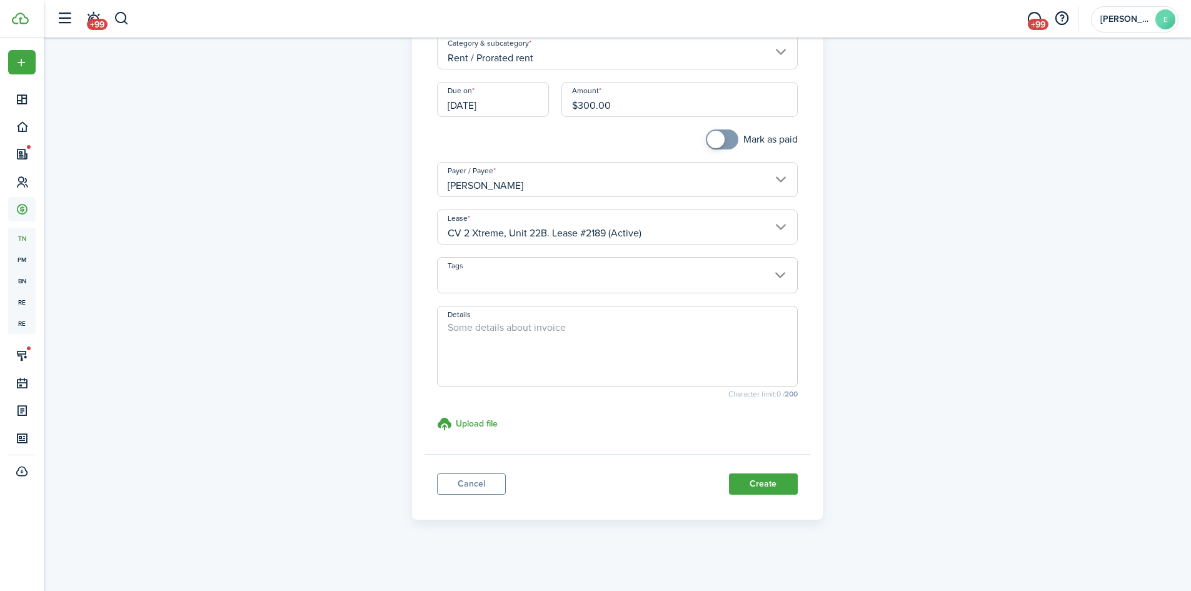
scroll to position [134, 0]
click at [755, 477] on button "Create" at bounding box center [763, 483] width 69 height 21
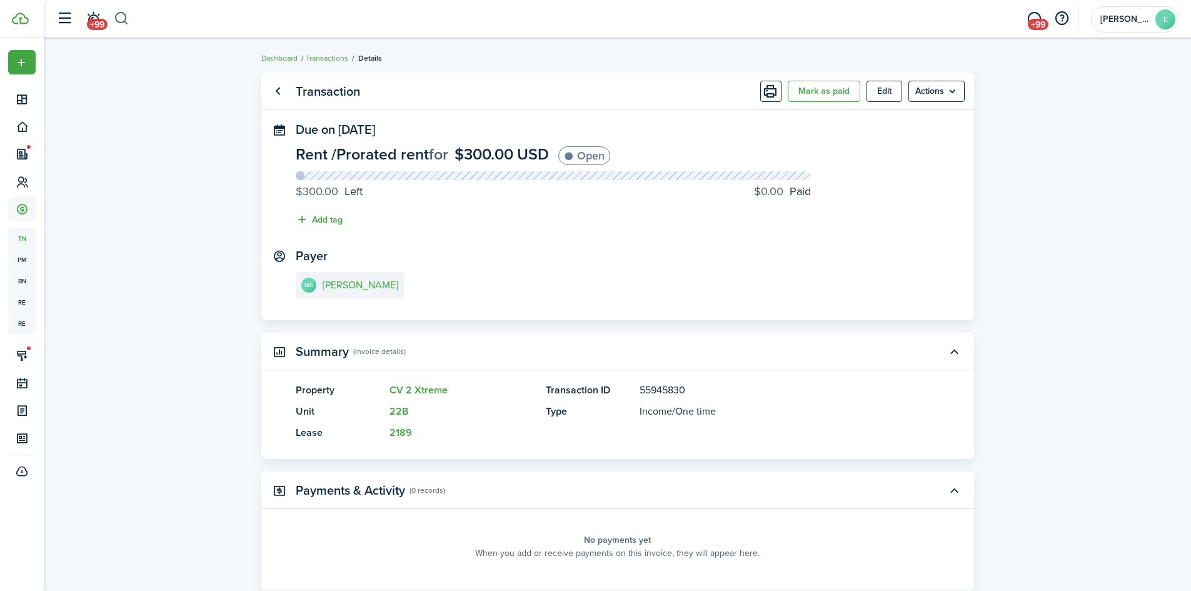
click at [120, 17] on button "button" at bounding box center [122, 18] width 16 height 21
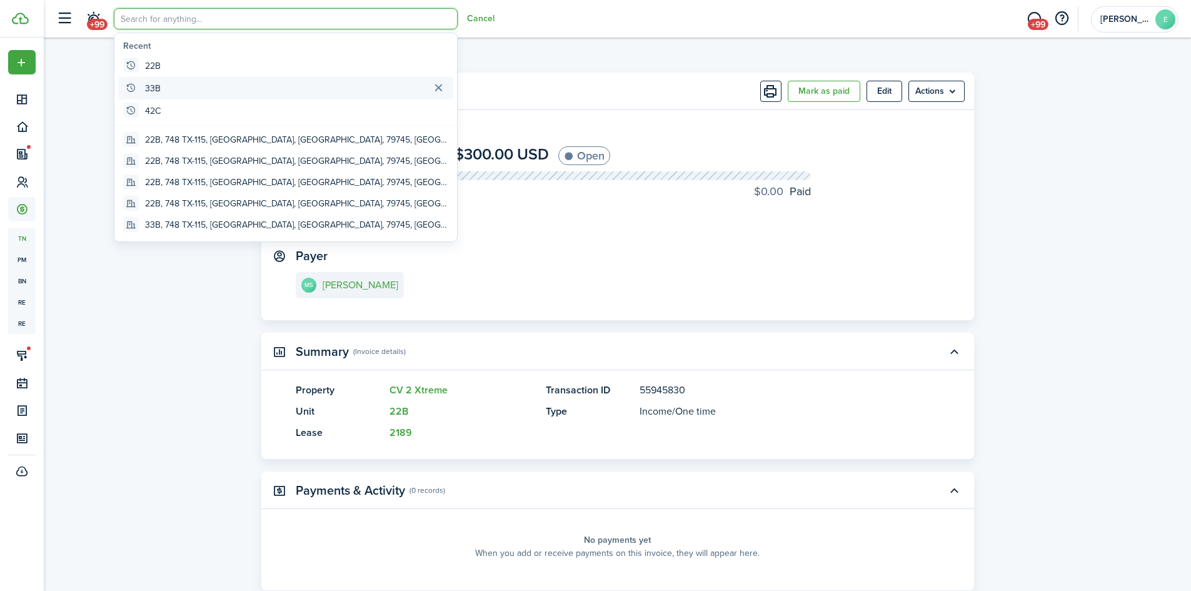
click at [169, 85] on global-search-item "33B" at bounding box center [285, 88] width 335 height 23
type input "33B"
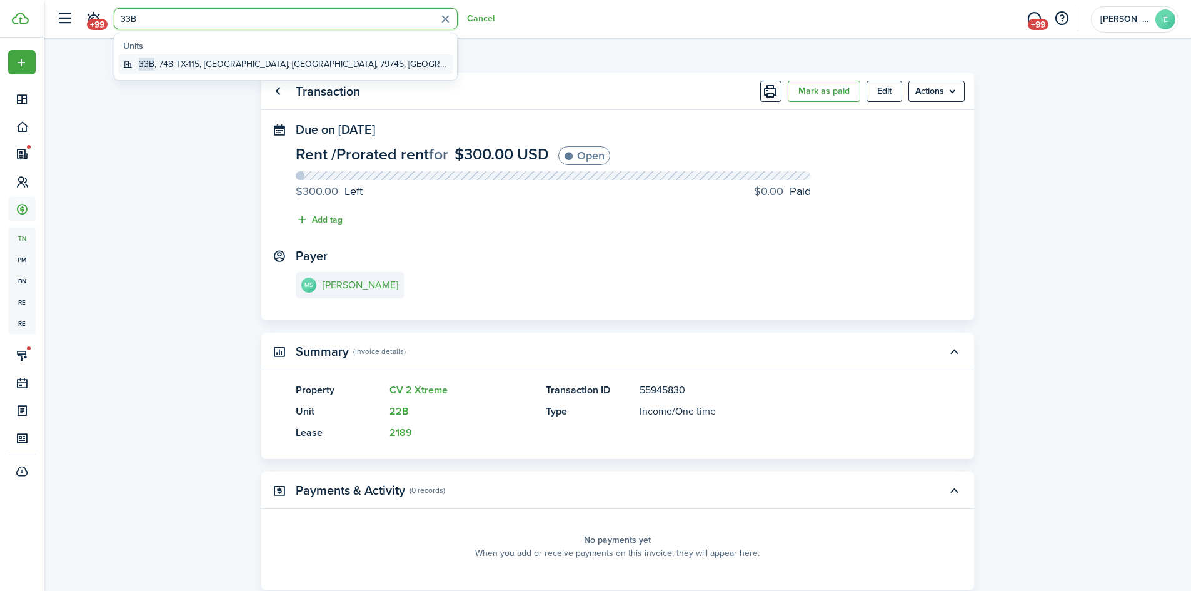
click at [169, 64] on global-search-item-title "33B , 748 TX-115, [GEOGRAPHIC_DATA], [GEOGRAPHIC_DATA], 79745, [GEOGRAPHIC_DATA]" at bounding box center [293, 64] width 309 height 13
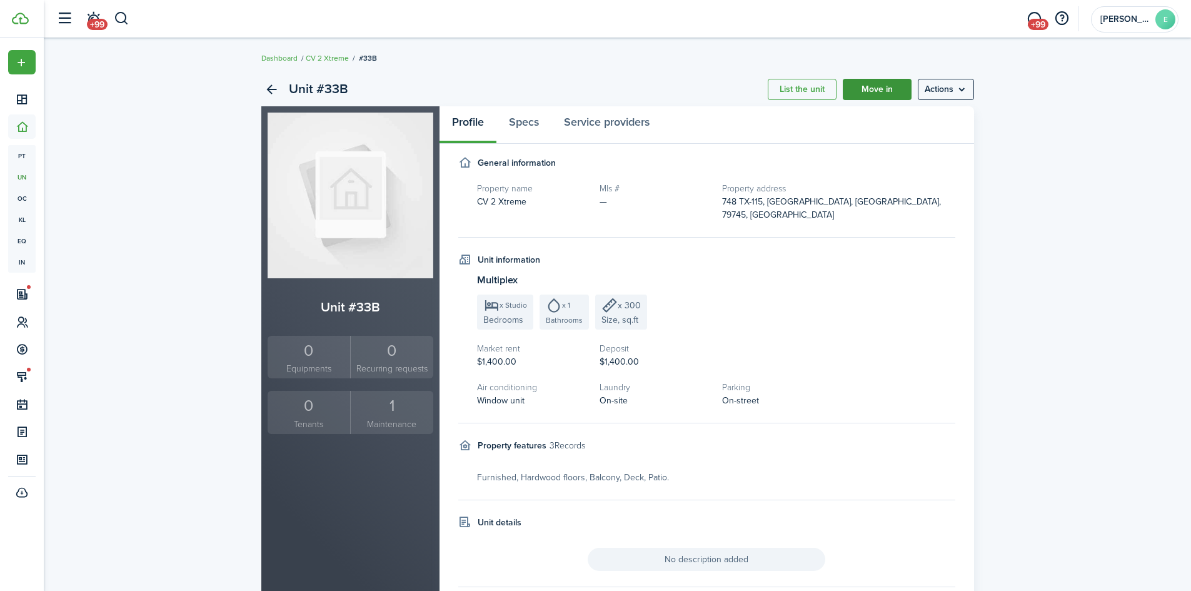
click at [873, 86] on link "Move in" at bounding box center [877, 89] width 69 height 21
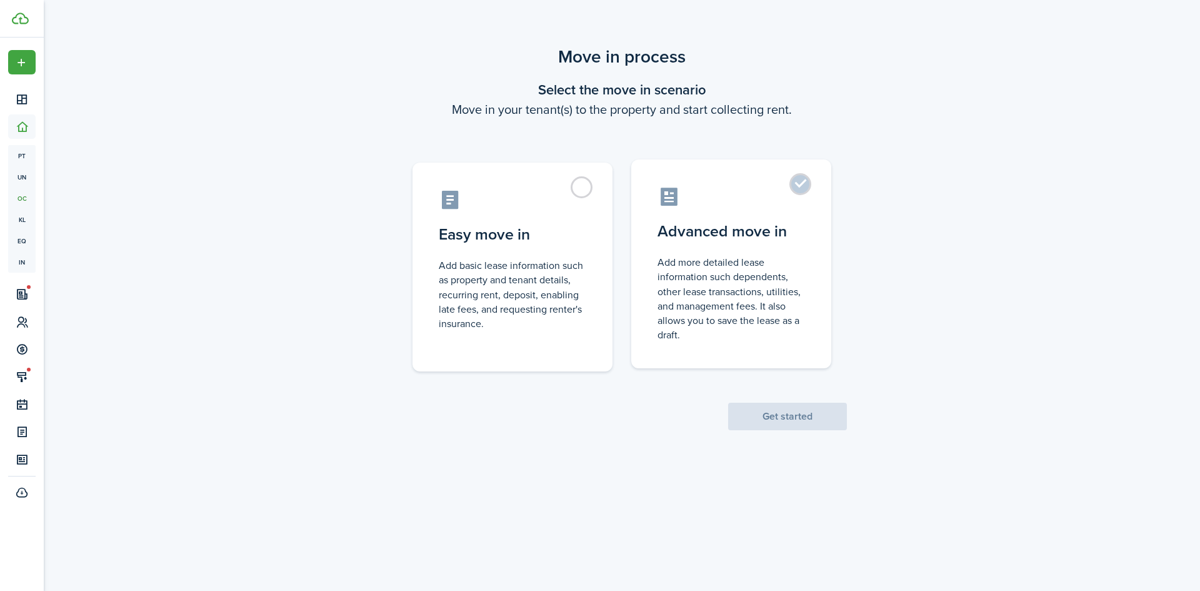
click at [796, 183] on label "Advanced move in Add more detailed lease information such dependents, other lea…" at bounding box center [731, 263] width 200 height 209
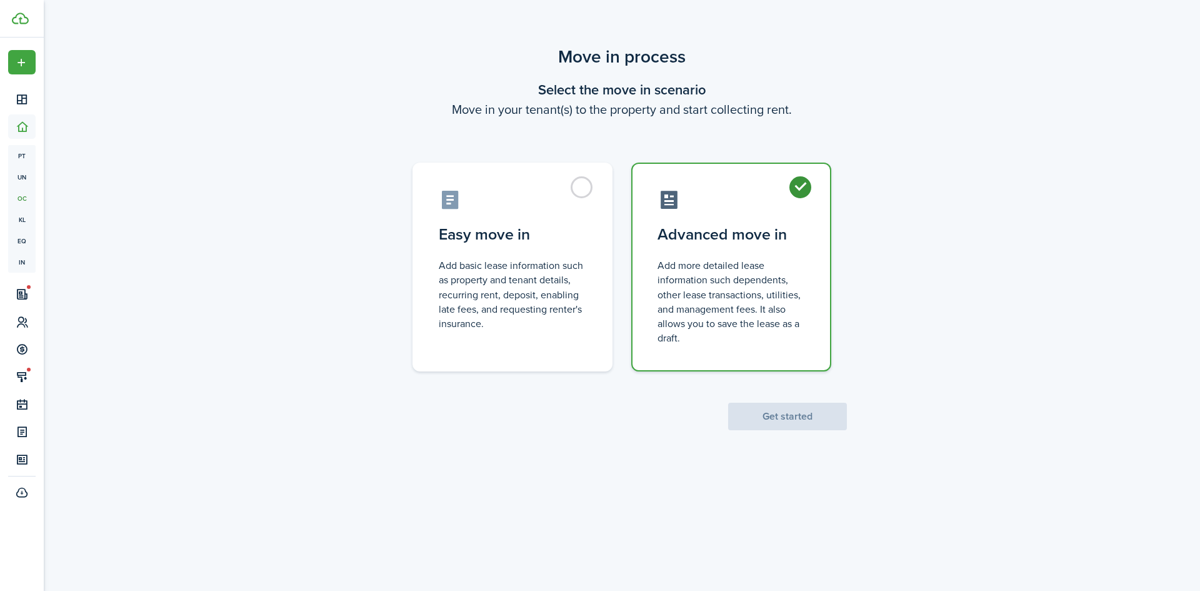
radio input "true"
click at [793, 416] on button "Get started" at bounding box center [787, 417] width 119 height 28
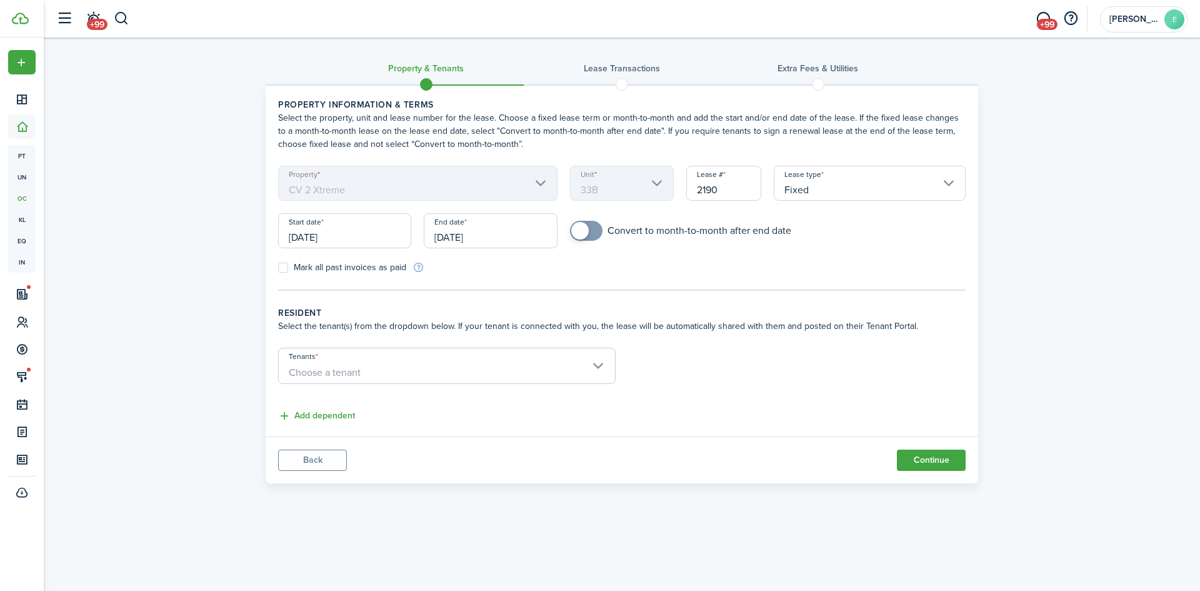
checkbox input "true"
click at [593, 231] on span at bounding box center [586, 231] width 13 height 20
click at [594, 367] on span "Choose a tenant" at bounding box center [447, 372] width 336 height 21
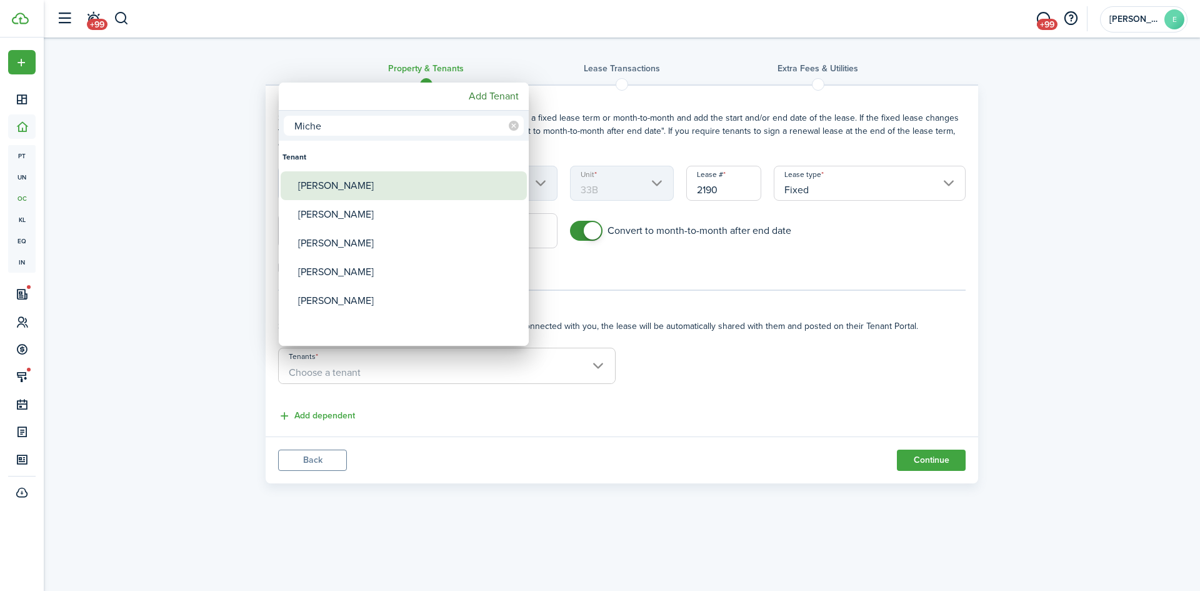
type input "Miche"
click at [336, 183] on div "[PERSON_NAME]" at bounding box center [408, 185] width 221 height 29
type input "[PERSON_NAME]"
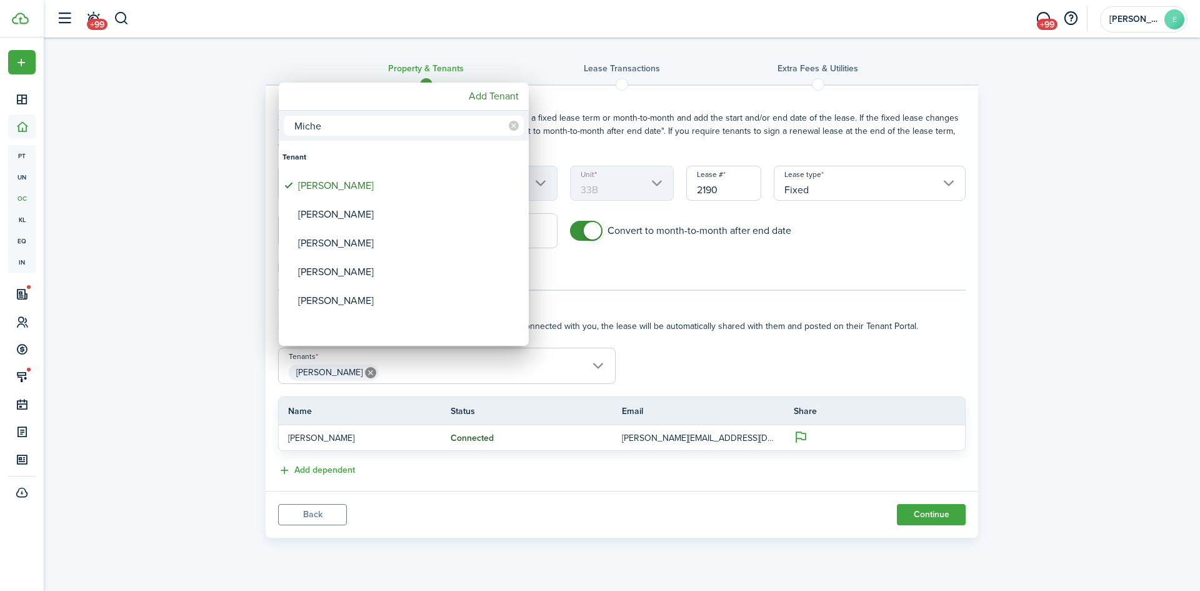
click at [912, 513] on div at bounding box center [600, 295] width 1400 height 791
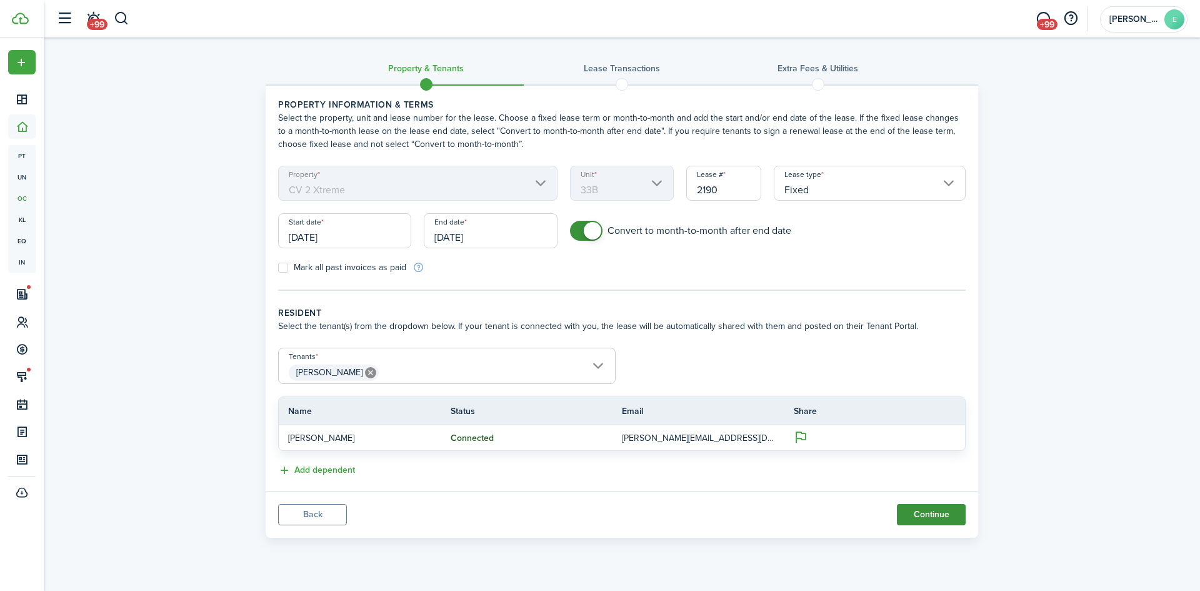
click at [910, 508] on button "Continue" at bounding box center [931, 514] width 69 height 21
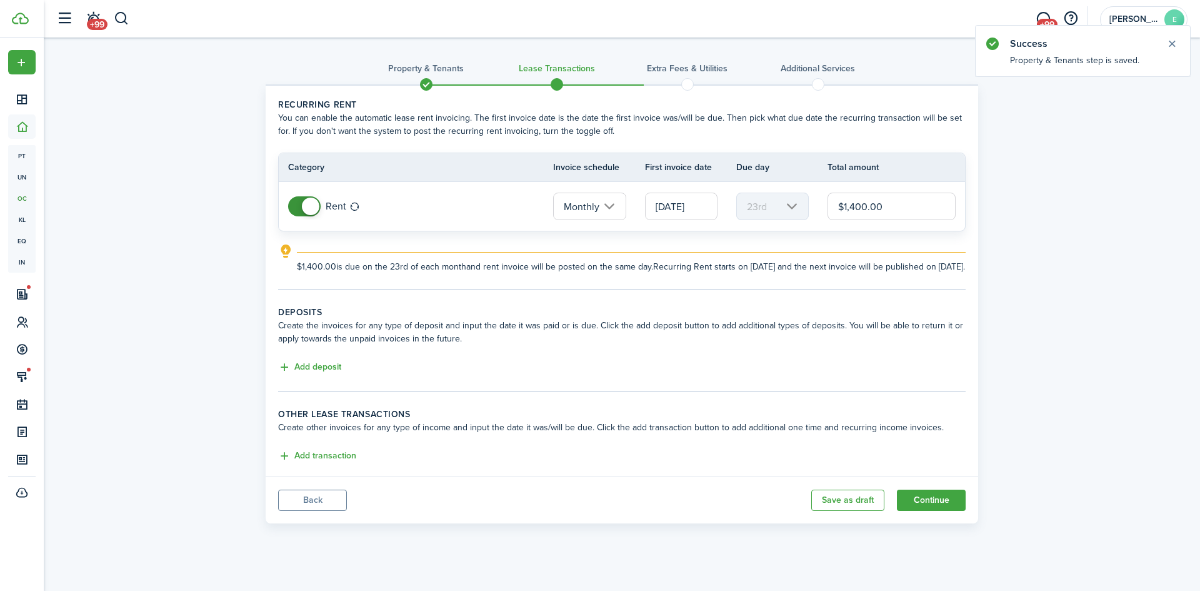
click at [667, 201] on input "[DATE]" at bounding box center [681, 207] width 73 height 28
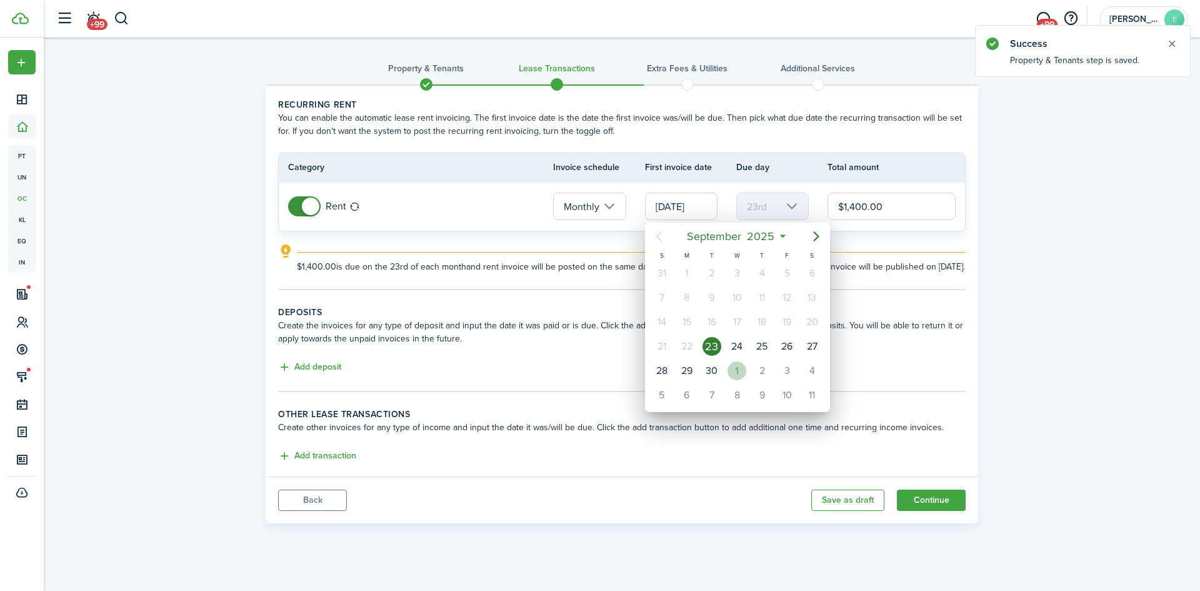
click at [738, 370] on div "1" at bounding box center [737, 370] width 19 height 19
type input "[DATE]"
type input "1st"
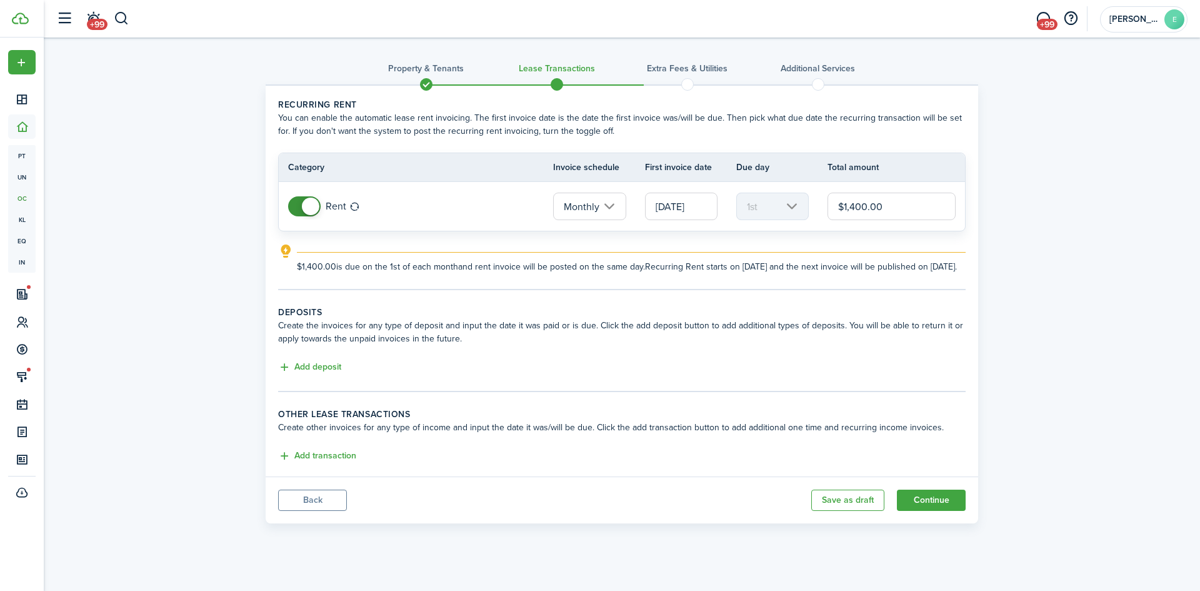
click at [897, 206] on input "$1,400.00" at bounding box center [892, 207] width 128 height 28
type input "$1,000.00"
click at [929, 511] on button "Continue" at bounding box center [931, 499] width 69 height 21
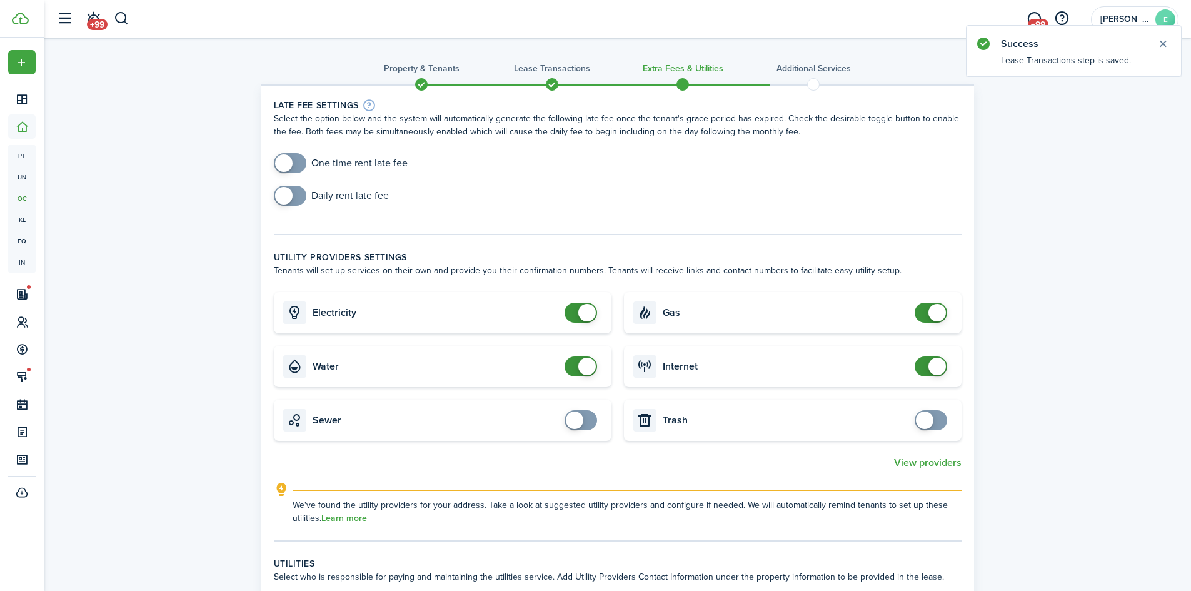
checkbox input "false"
click at [925, 306] on span at bounding box center [931, 313] width 13 height 20
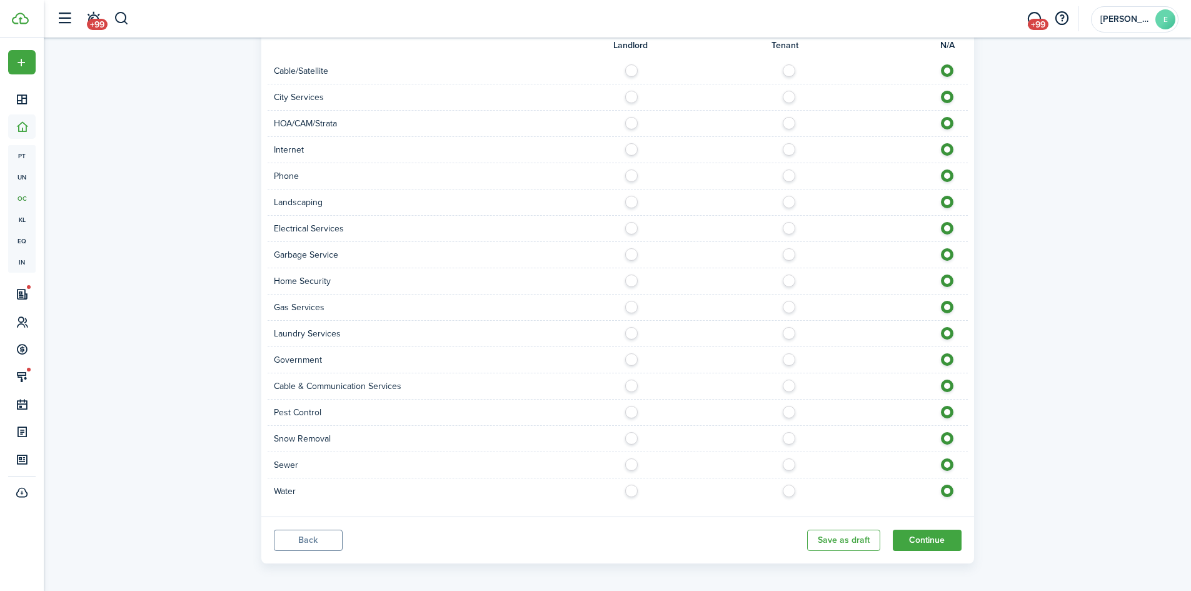
scroll to position [582, 0]
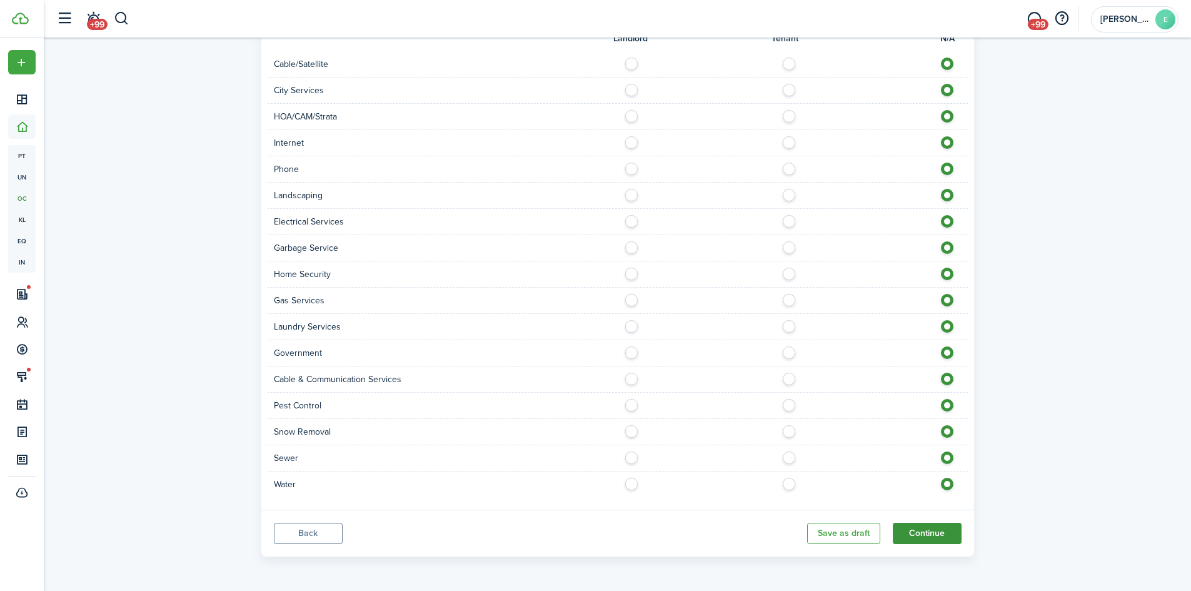
click at [931, 533] on button "Continue" at bounding box center [927, 533] width 69 height 21
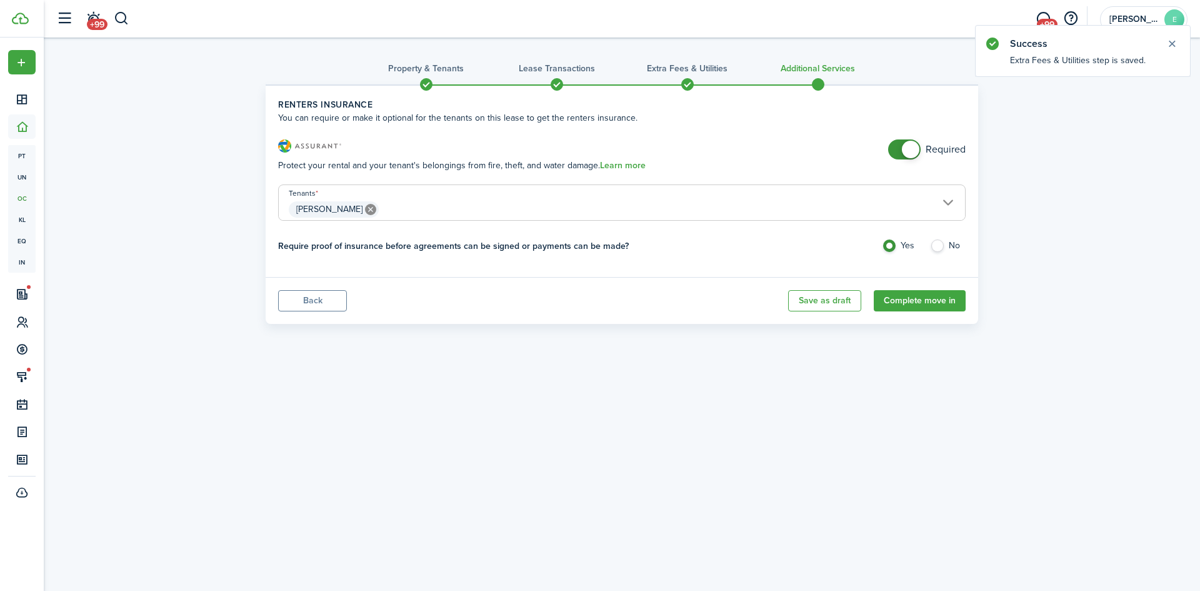
checkbox input "false"
click at [898, 147] on span at bounding box center [904, 149] width 13 height 20
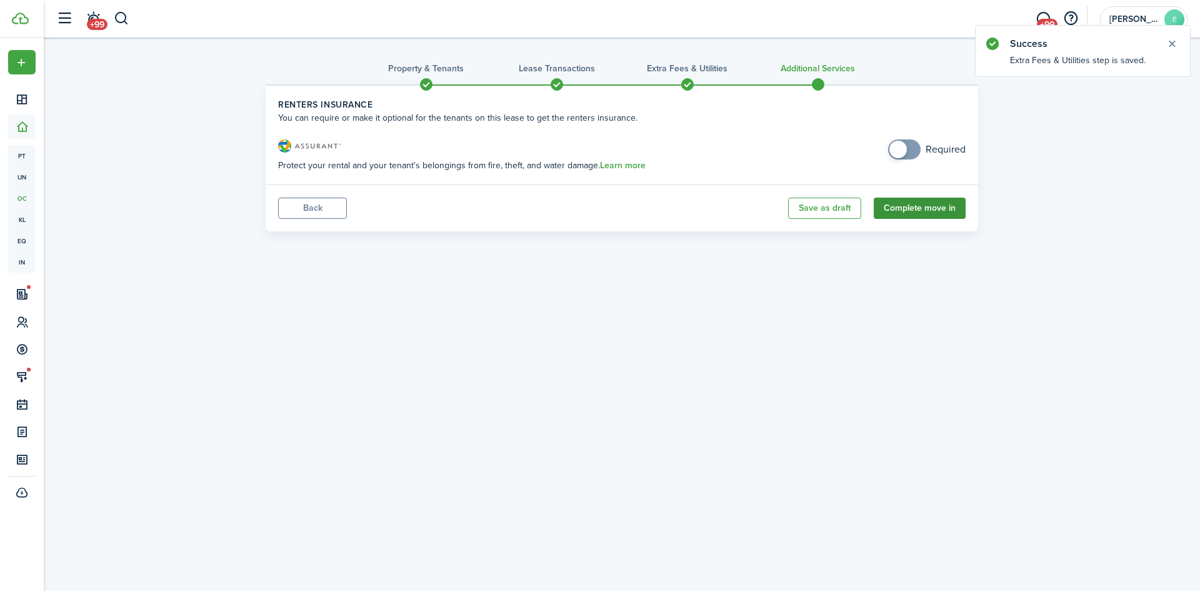
click at [912, 209] on button "Complete move in" at bounding box center [920, 208] width 92 height 21
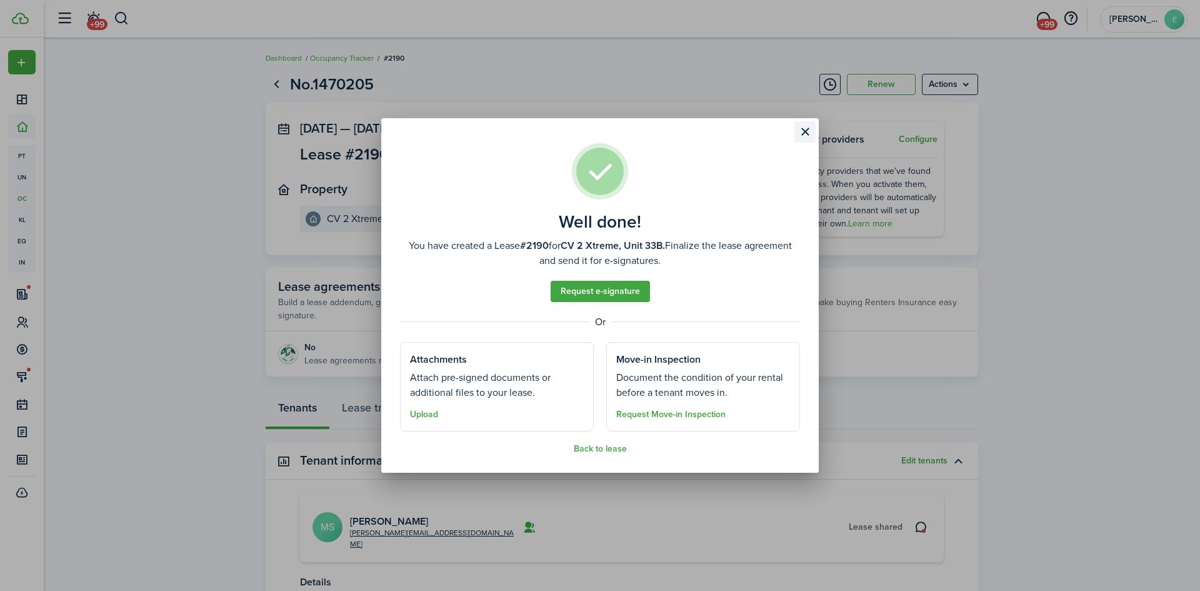
click at [807, 131] on button "Close modal" at bounding box center [805, 131] width 21 height 21
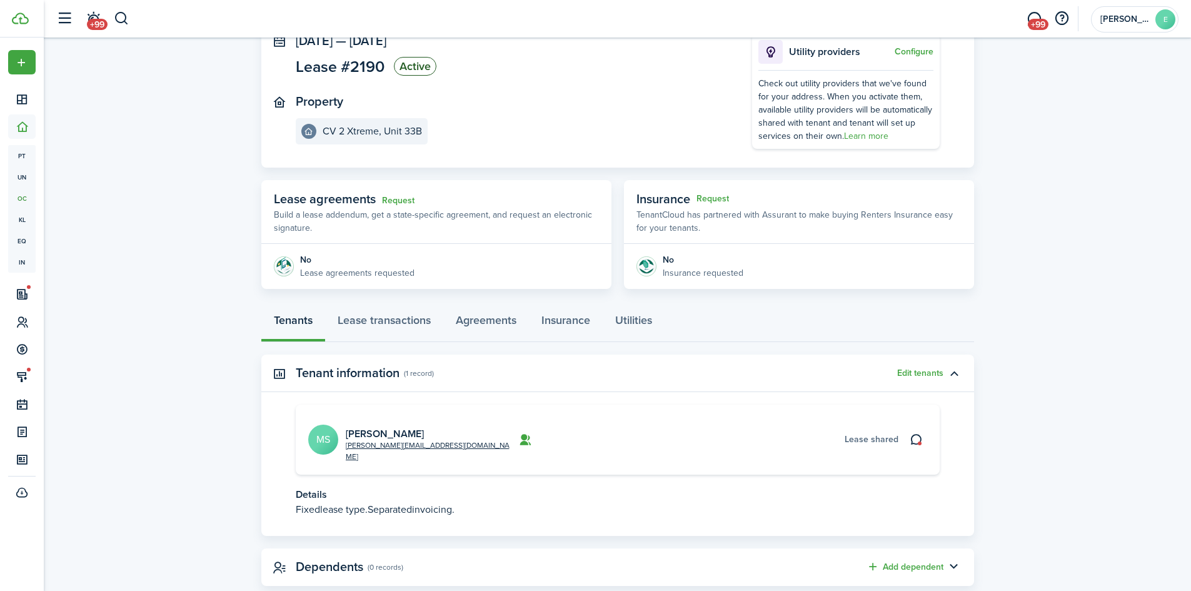
scroll to position [102, 0]
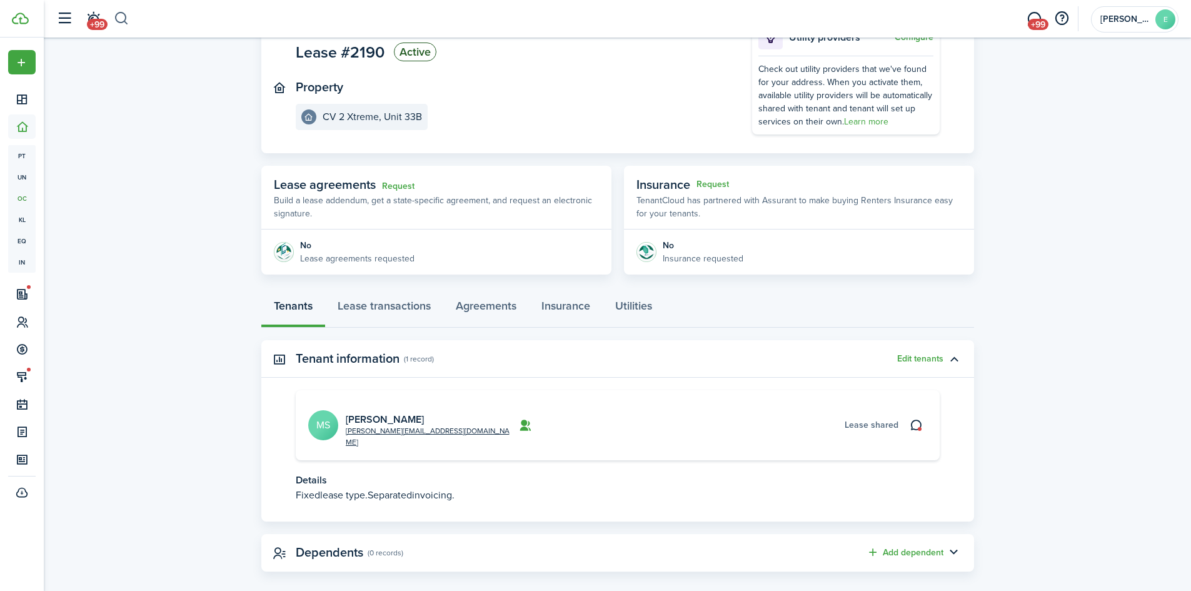
click at [124, 16] on button "button" at bounding box center [122, 18] width 16 height 21
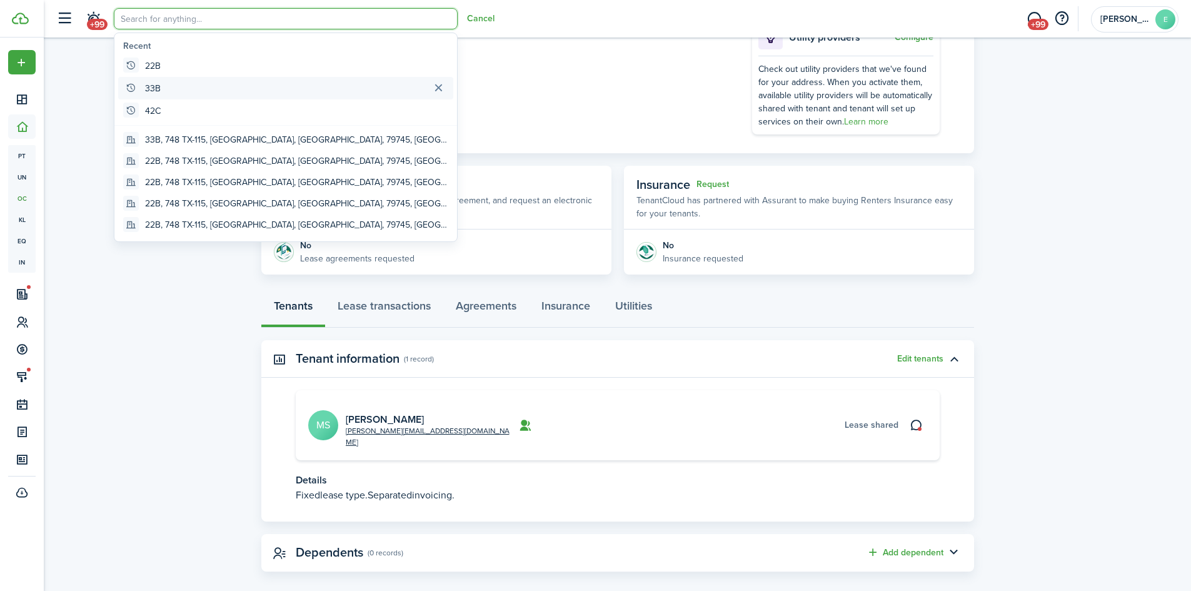
click at [158, 90] on global-search-item-title "33B" at bounding box center [153, 88] width 16 height 13
type input "33B"
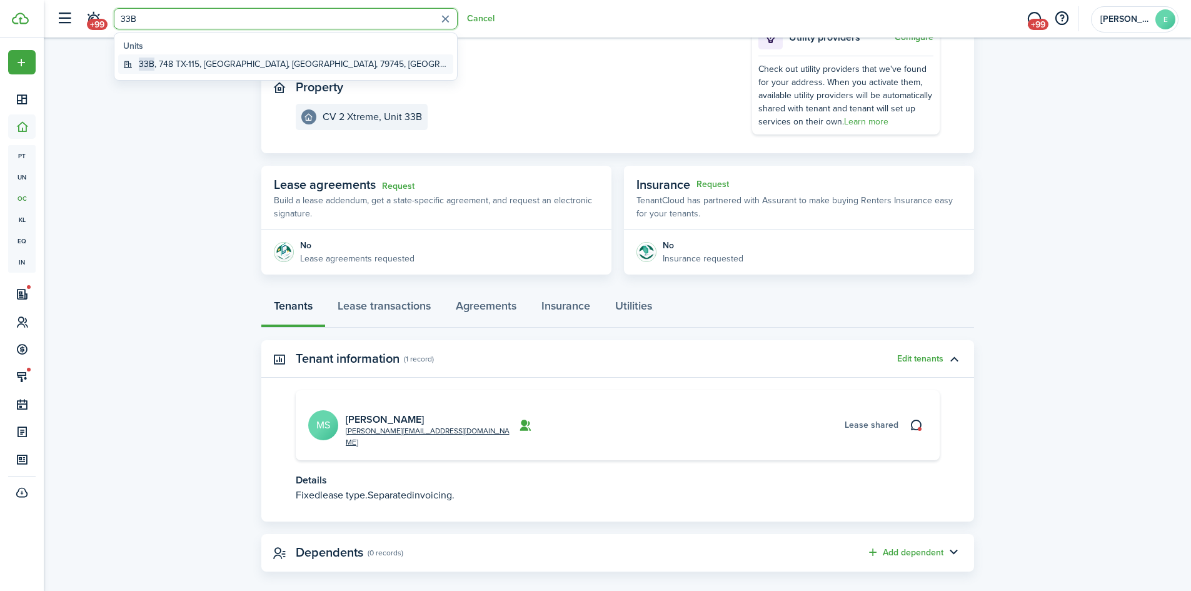
click at [162, 61] on global-search-item-title "33B , 748 TX-115, [GEOGRAPHIC_DATA], [GEOGRAPHIC_DATA], 79745, [GEOGRAPHIC_DATA]" at bounding box center [293, 64] width 309 height 13
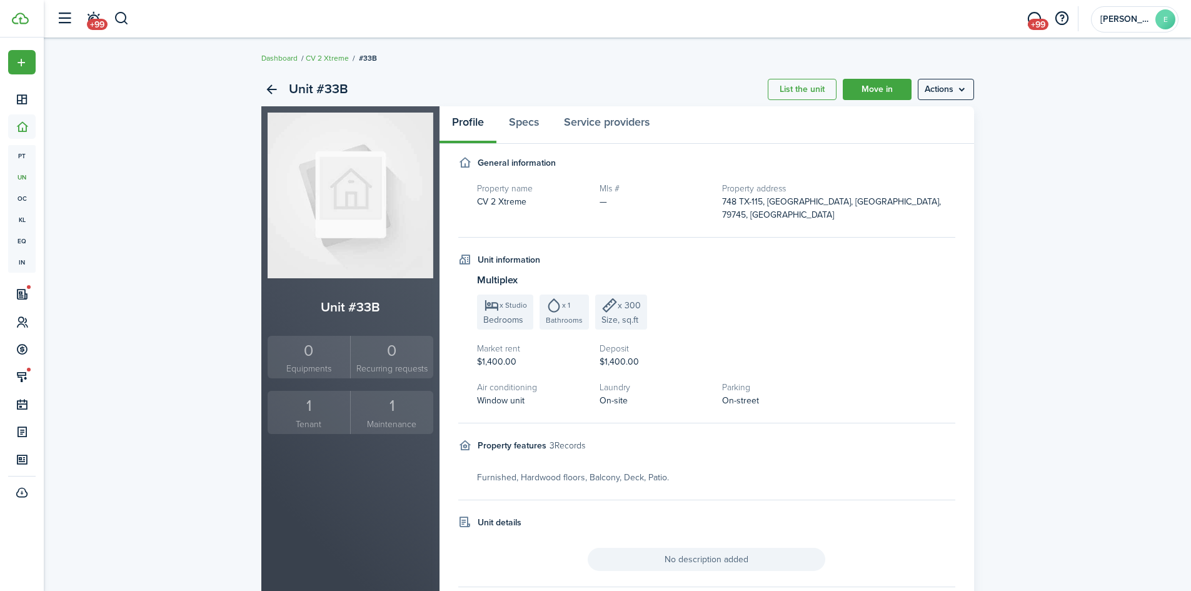
click at [299, 414] on div "1" at bounding box center [309, 406] width 77 height 24
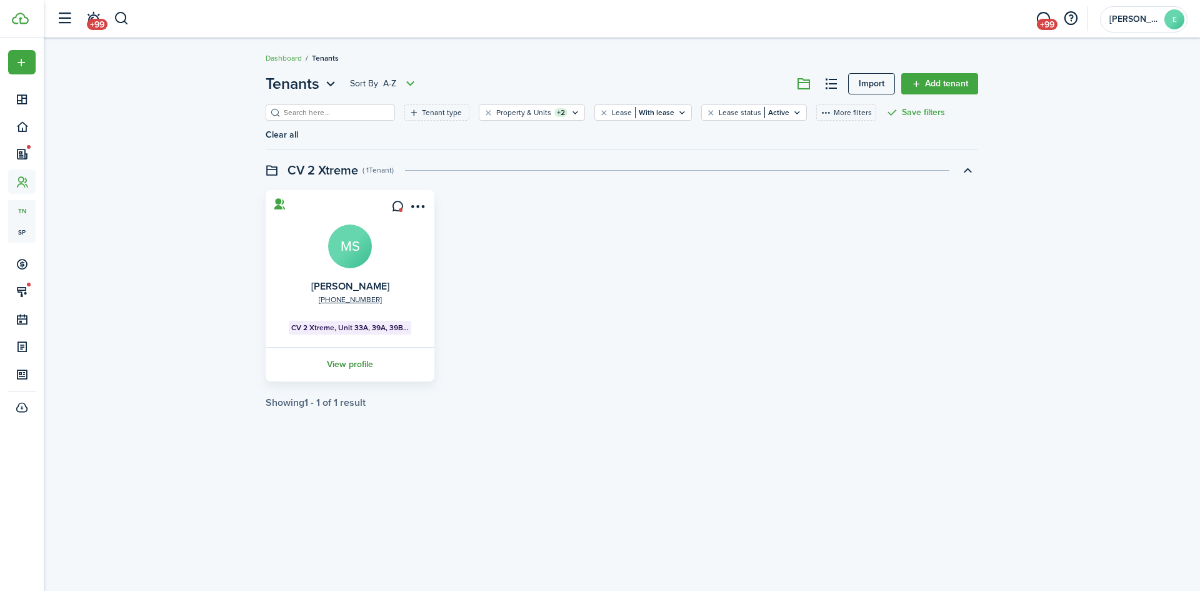
click at [345, 347] on link "View profile" at bounding box center [350, 364] width 173 height 34
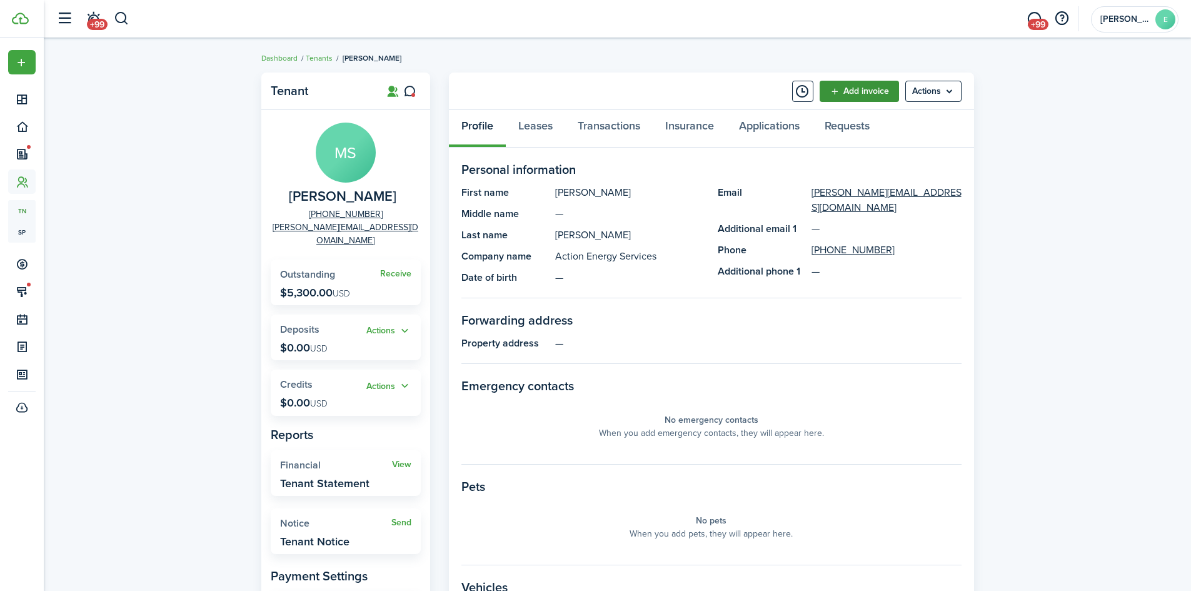
click at [857, 90] on link "Add invoice" at bounding box center [859, 91] width 79 height 21
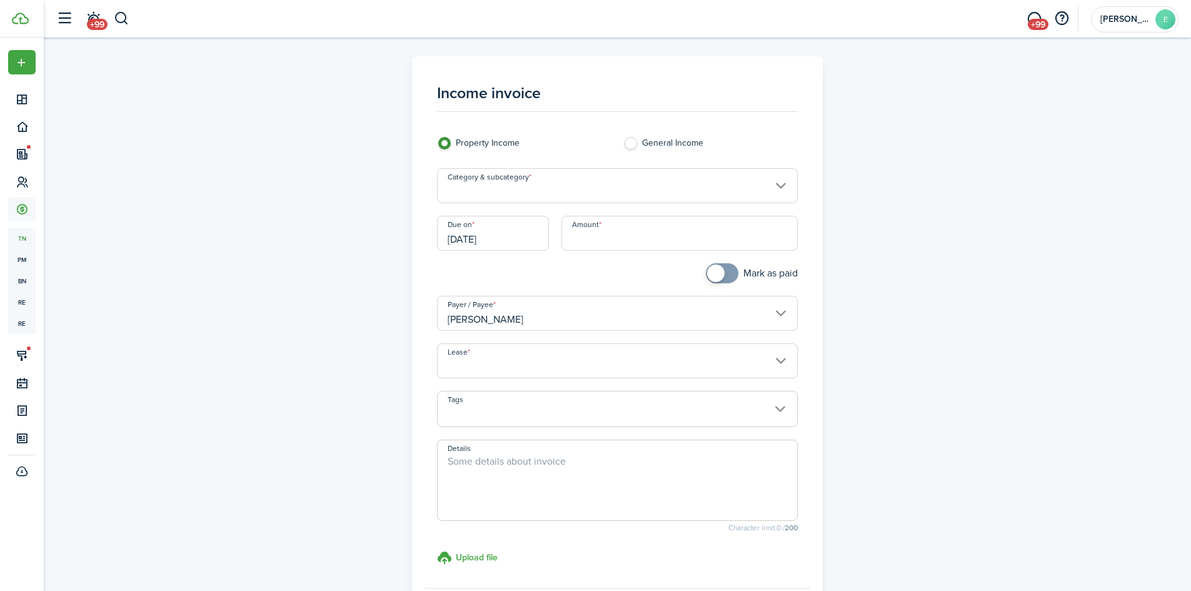
click at [783, 186] on input "Category & subcategory" at bounding box center [617, 185] width 361 height 35
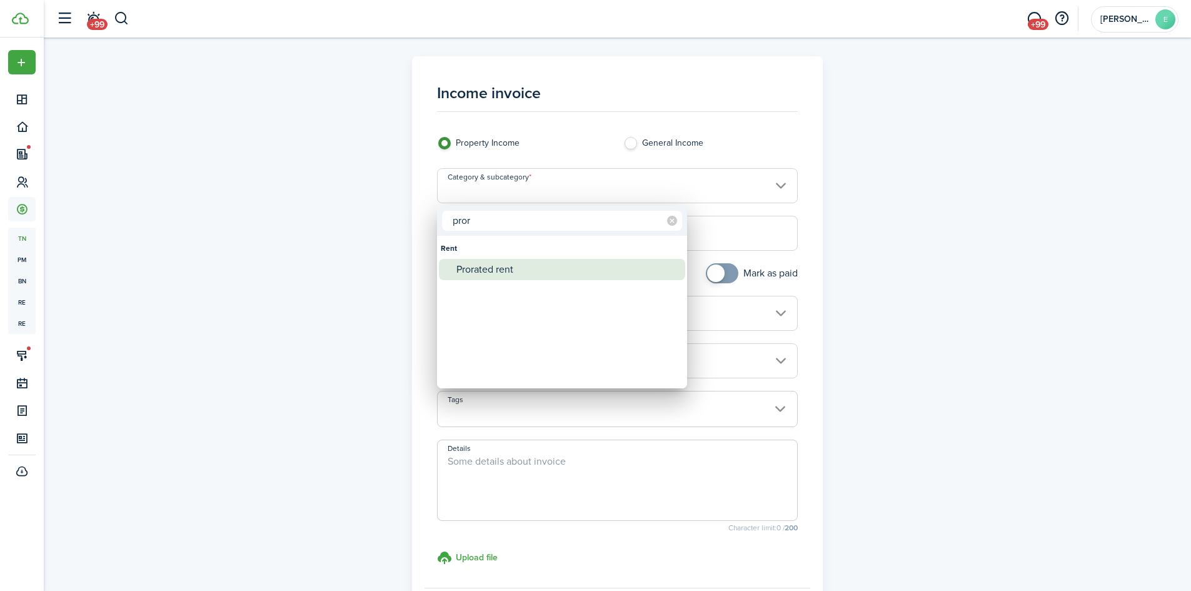
type input "pror"
click at [497, 264] on div "Prorated rent" at bounding box center [566, 269] width 221 height 21
type input "Rent / Prorated rent"
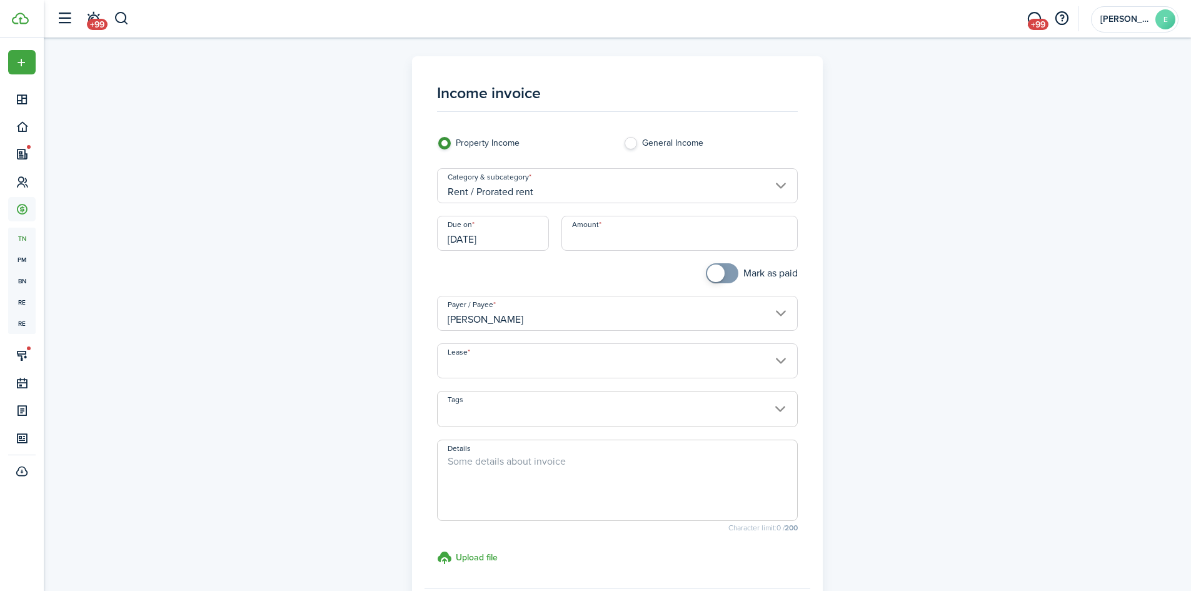
click at [594, 236] on input "Amount" at bounding box center [679, 233] width 236 height 35
type input "$300.00"
click at [780, 359] on input "Lease" at bounding box center [617, 360] width 361 height 35
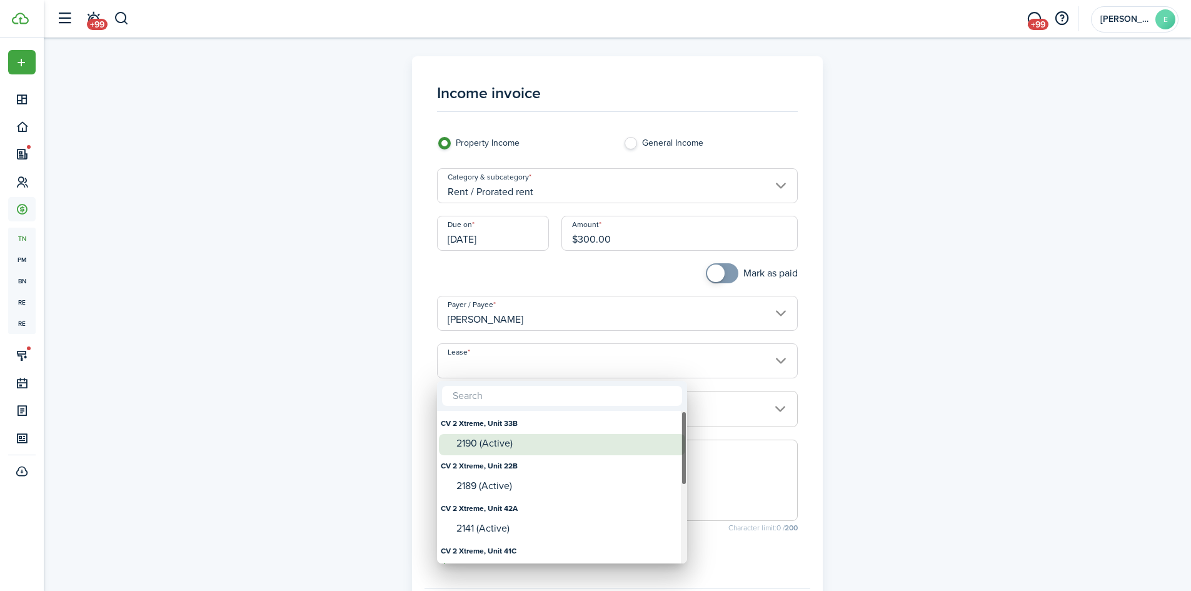
click at [469, 442] on div "2190 (Active)" at bounding box center [566, 443] width 221 height 11
type input "CV 2 Xtreme, Unit 33B. Lease #2190 (Active)"
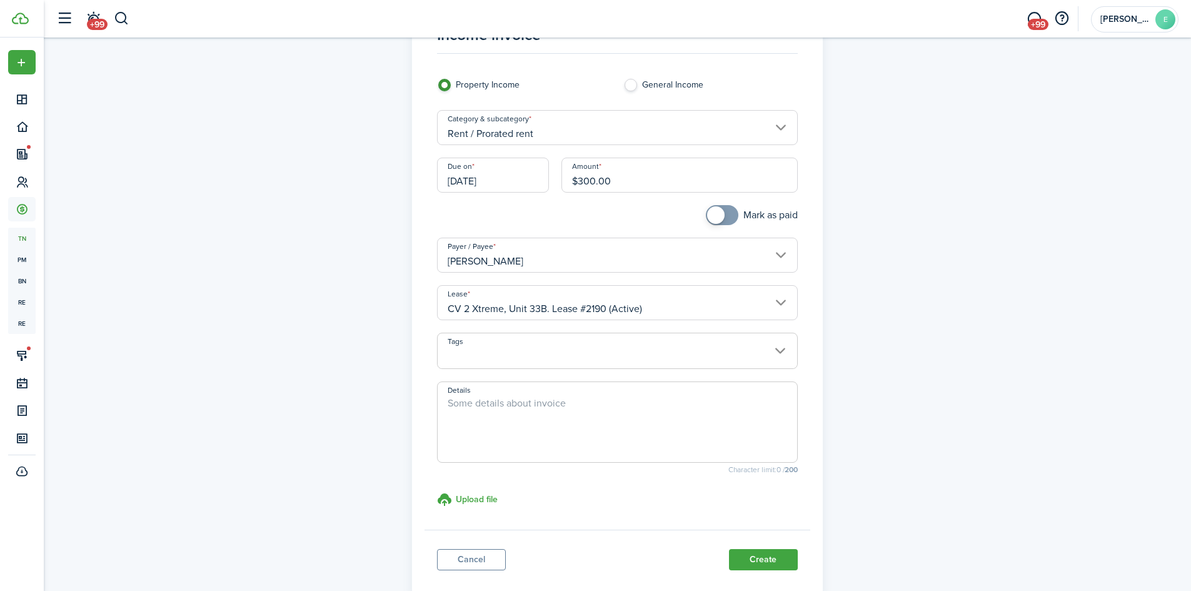
scroll to position [134, 0]
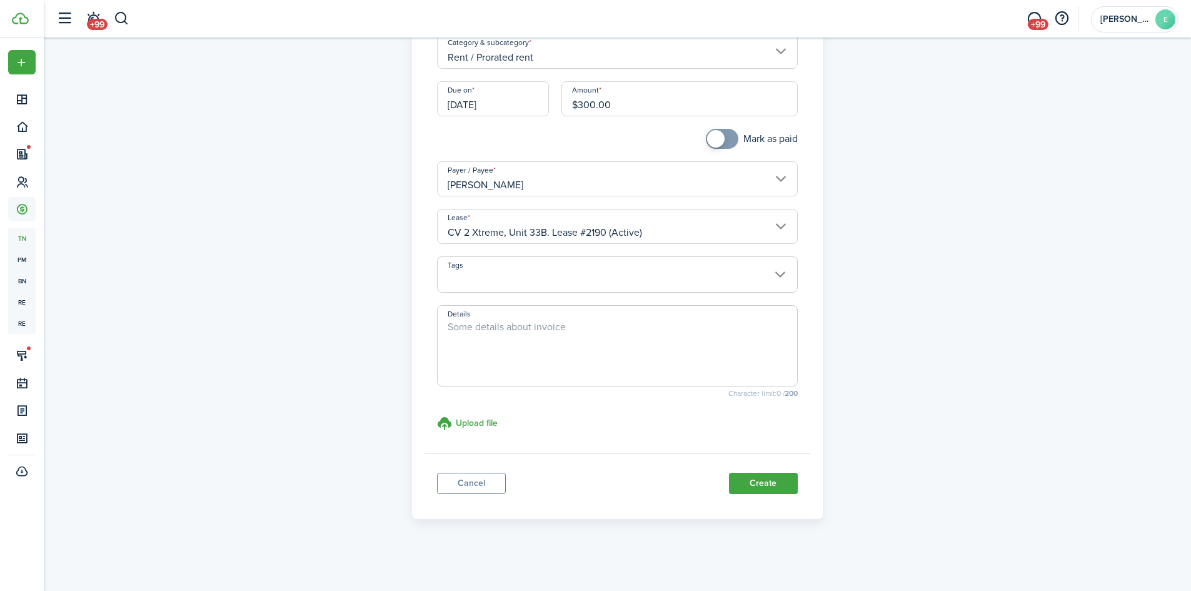
click at [766, 482] on button "Create" at bounding box center [763, 483] width 69 height 21
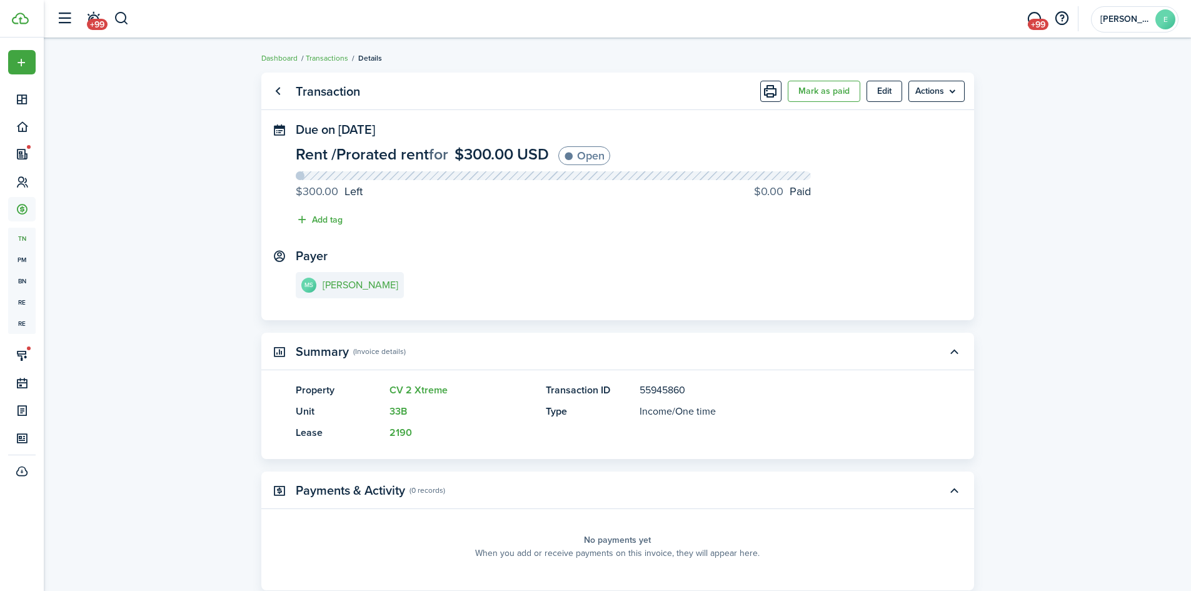
scroll to position [81, 0]
